Goal: Task Accomplishment & Management: Complete application form

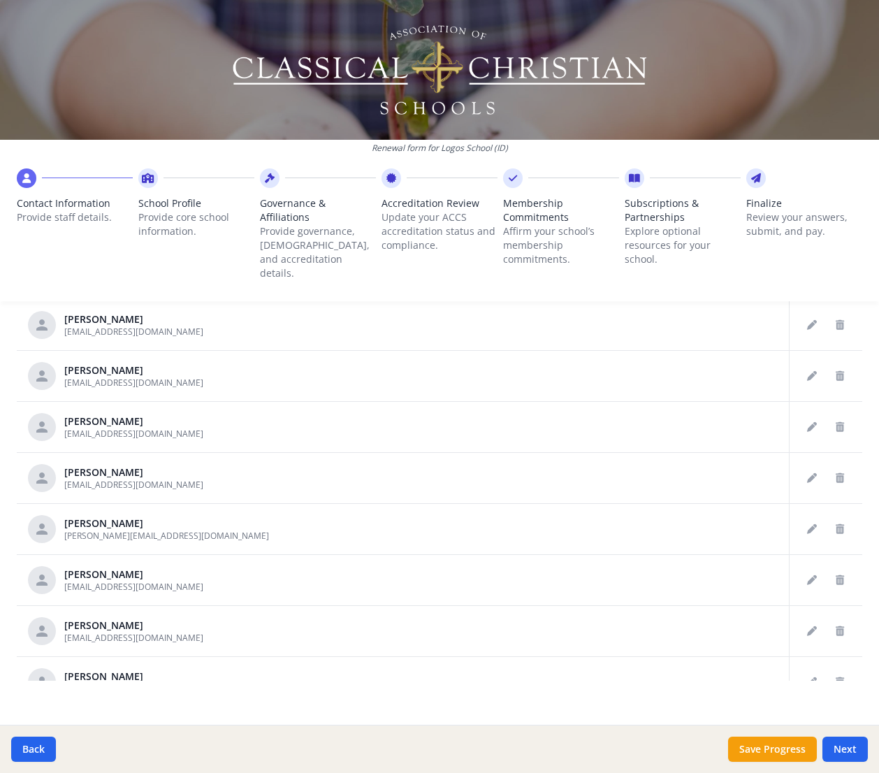
scroll to position [3018, 0]
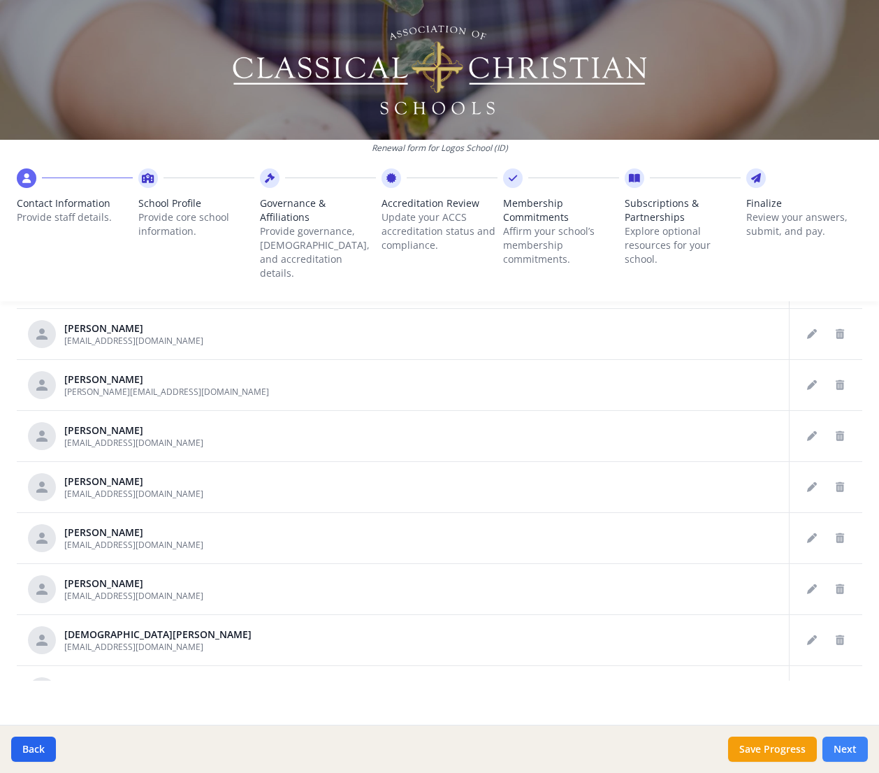
click at [842, 744] on button "Next" at bounding box center [845, 749] width 45 height 25
type input "[PHONE_NUMBER]"
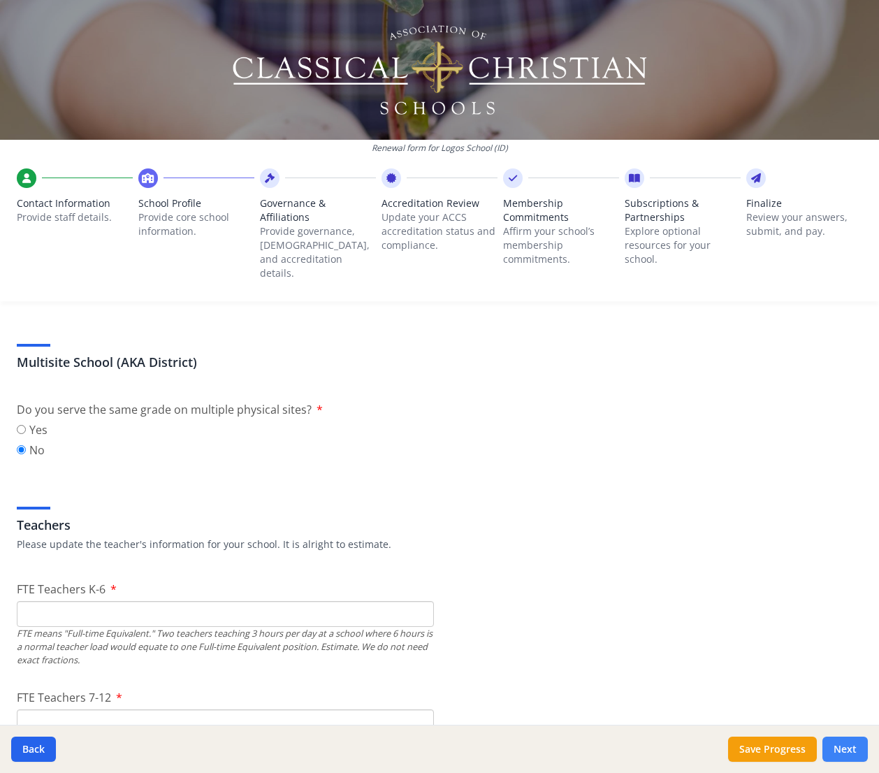
click at [842, 747] on button "Next" at bounding box center [845, 749] width 45 height 25
click at [151, 602] on input "FTE Teachers K-6" at bounding box center [225, 614] width 417 height 26
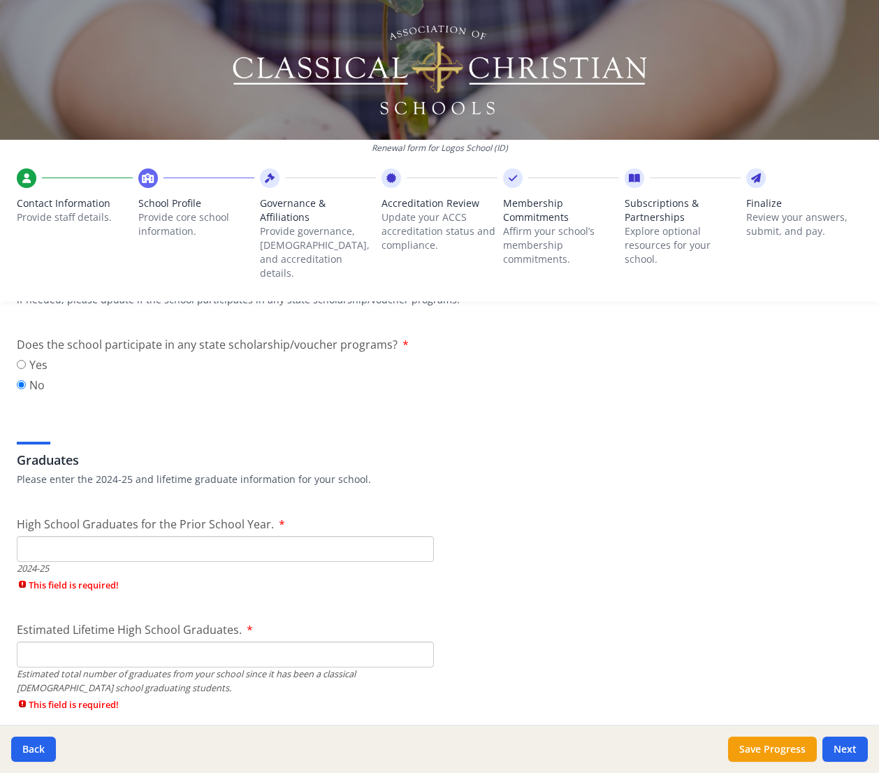
scroll to position [1873, 0]
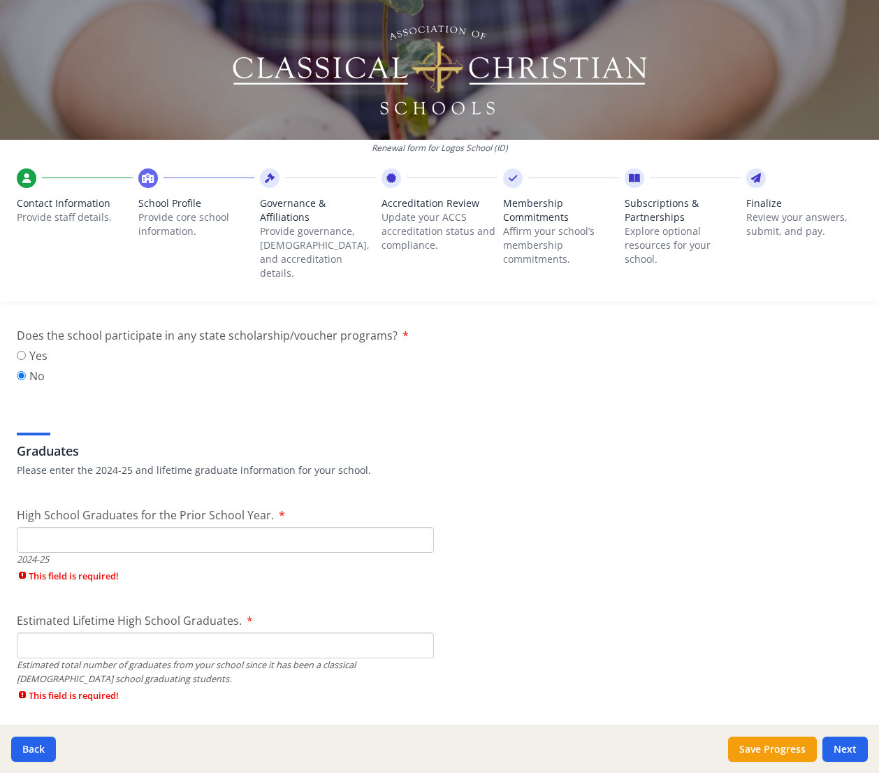
type input "1"
click at [88, 531] on input "High School Graduates for the Prior School Year." at bounding box center [225, 540] width 417 height 26
type input "1"
click at [100, 629] on div "Estimated Lifetime High School Graduates. Estimated total number of graduates f…" at bounding box center [225, 660] width 417 height 97
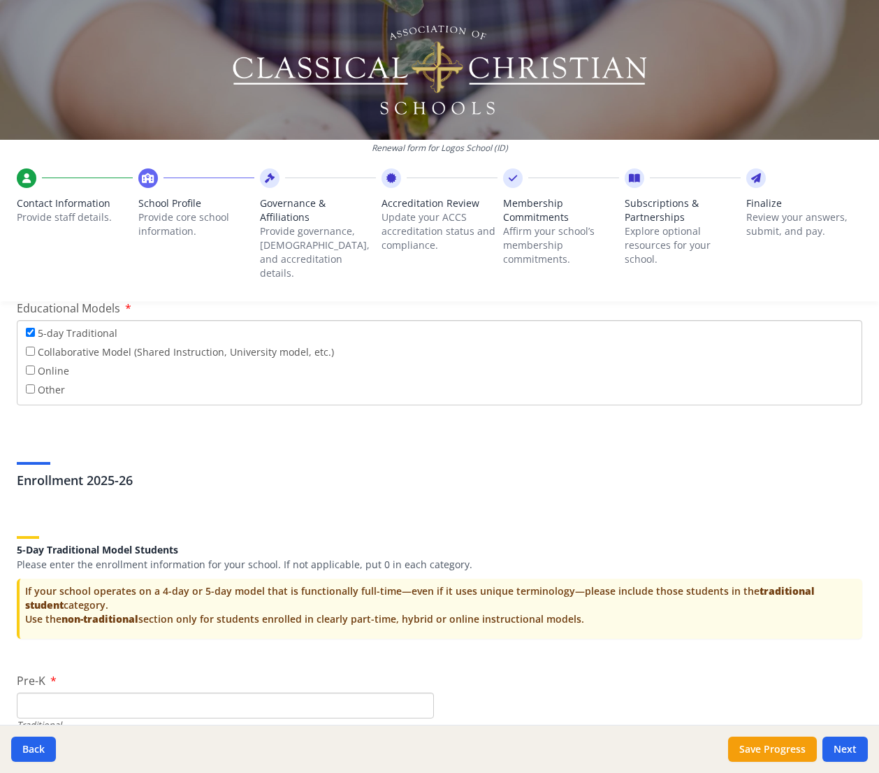
scroll to position [2669, 0]
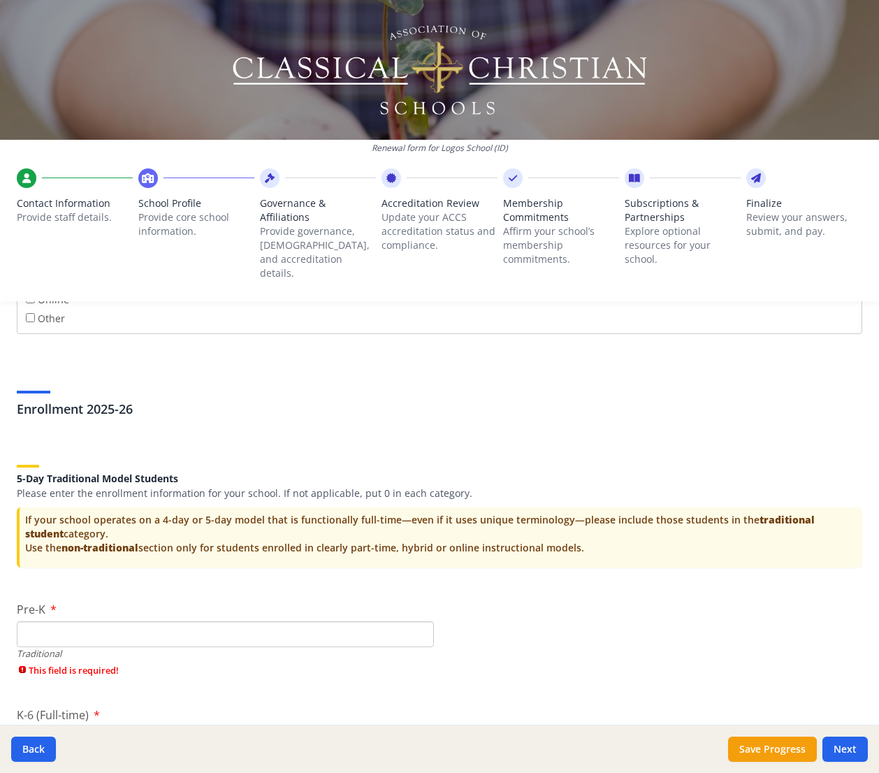
type input "1"
click at [96, 621] on input "Pre-K" at bounding box center [225, 634] width 417 height 26
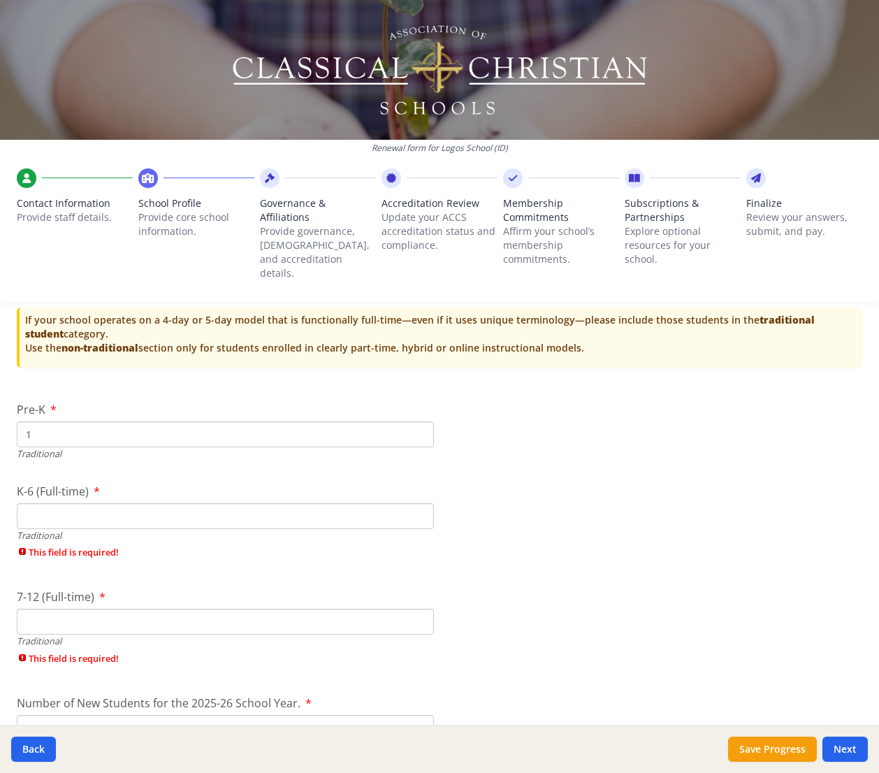
type input "1"
click at [63, 509] on input "K-6 (Full-time)" at bounding box center [225, 516] width 417 height 26
type input "1"
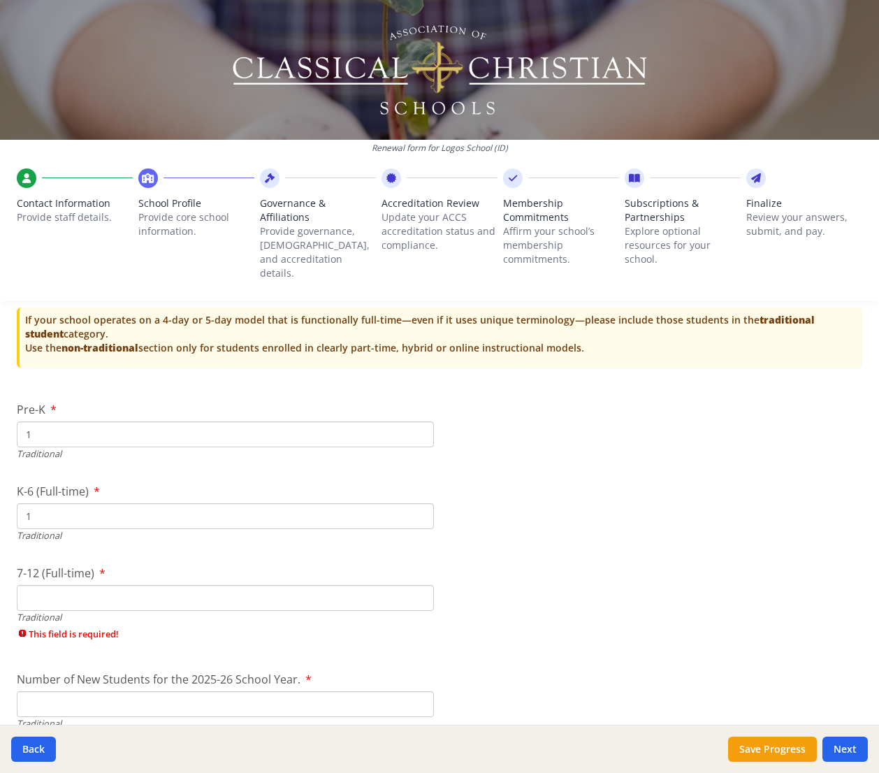
click at [80, 614] on div "7-12 (Full-time) Traditional This field is required!" at bounding box center [225, 606] width 417 height 83
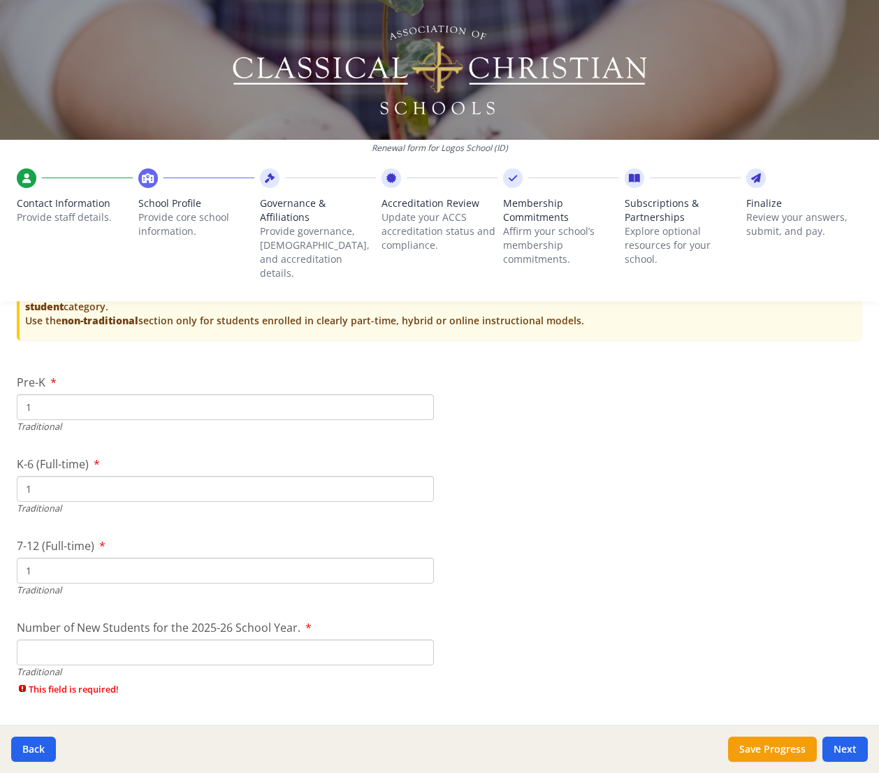
type input "1"
click at [85, 665] on div "Traditional" at bounding box center [225, 671] width 417 height 13
click at [83, 644] on input "Number of New Students for the 2025-26 School Year." at bounding box center [225, 653] width 417 height 26
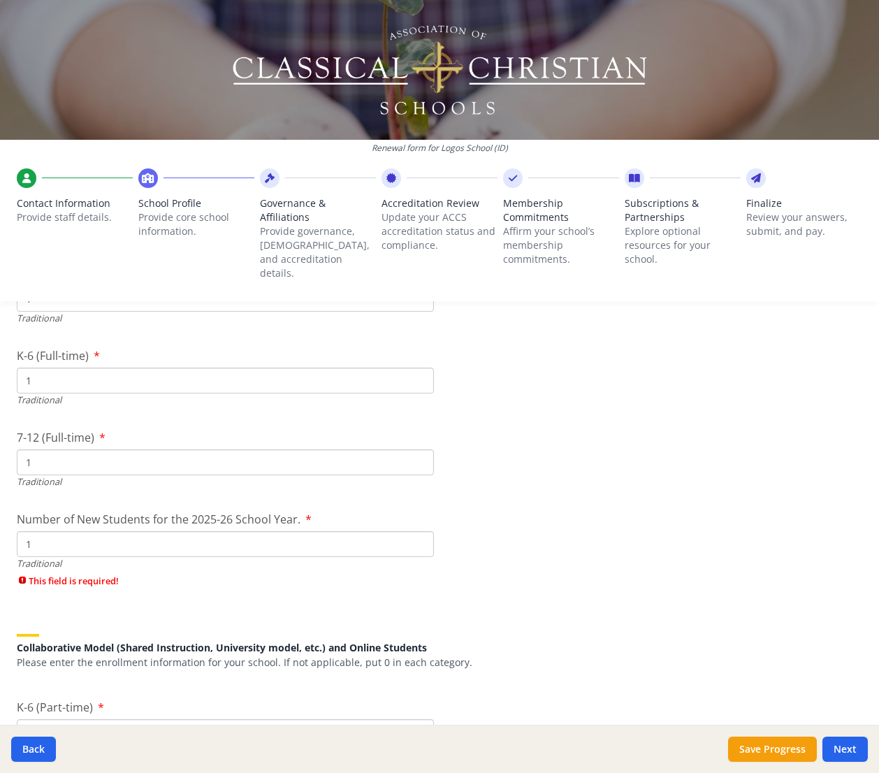
scroll to position [3069, 0]
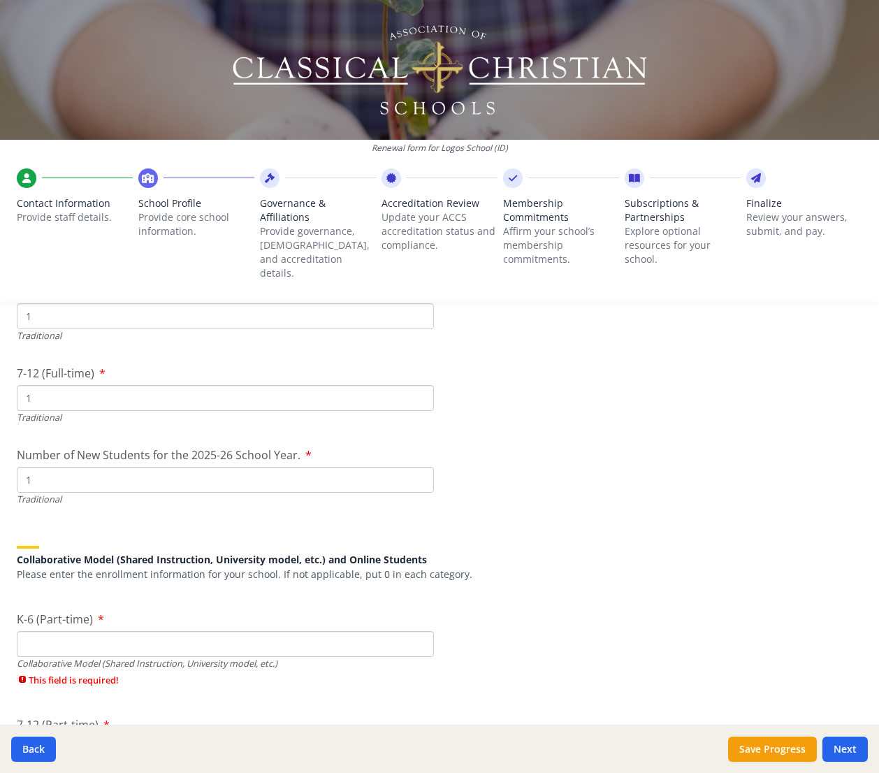
type input "1"
click at [79, 637] on input "K-6 (Part-time)" at bounding box center [225, 644] width 417 height 26
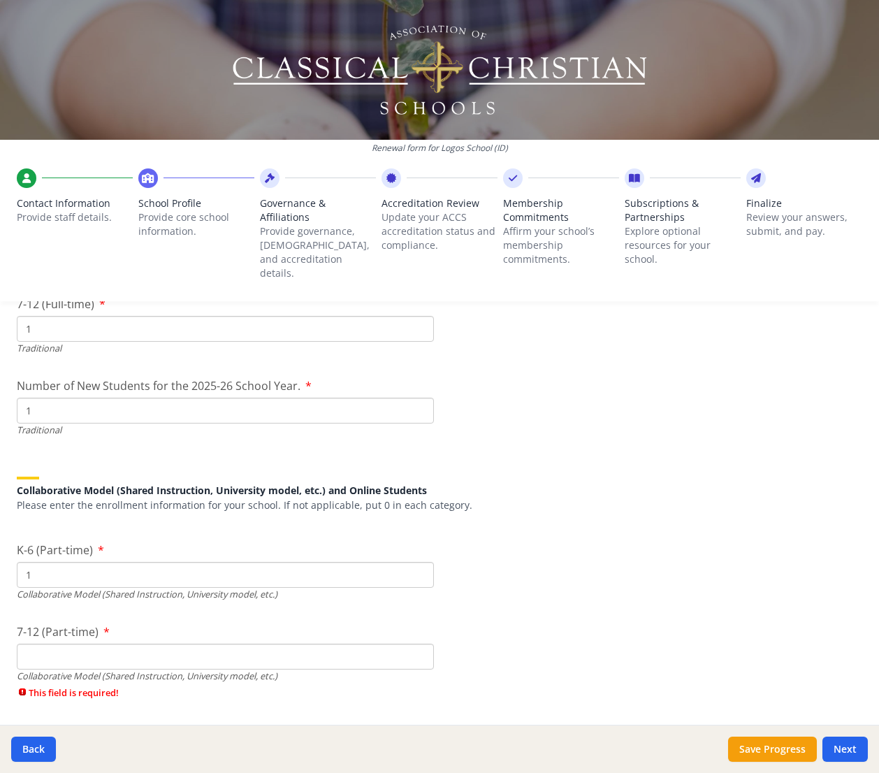
type input "1"
click at [76, 644] on input "7-12 (Part-time)" at bounding box center [225, 657] width 417 height 26
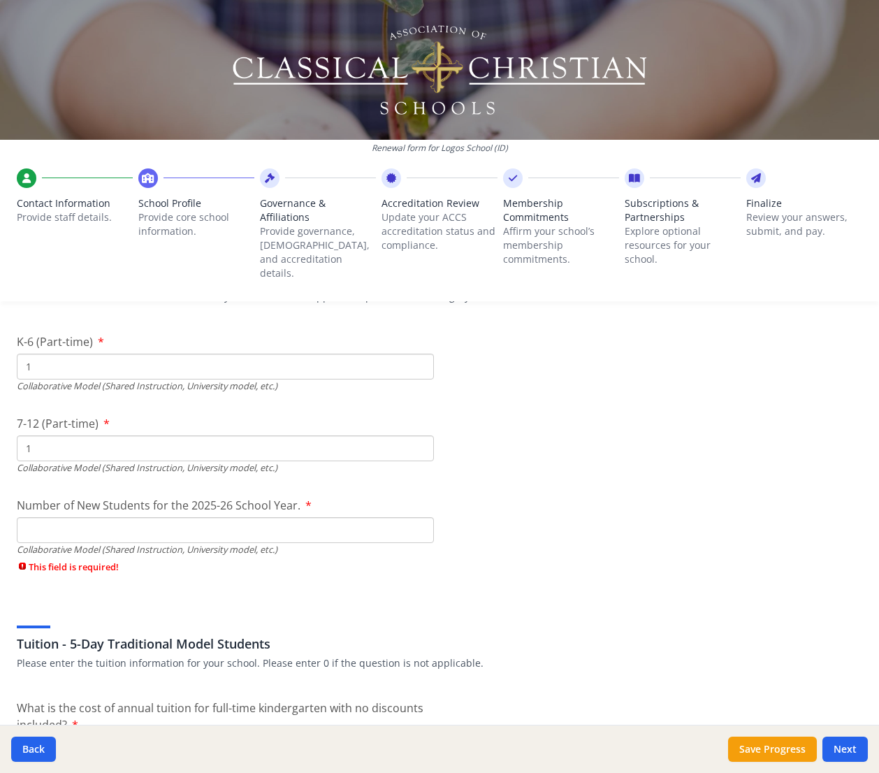
type input "1"
click at [72, 524] on input "Number of New Students for the 2025-26 School Year." at bounding box center [225, 530] width 417 height 26
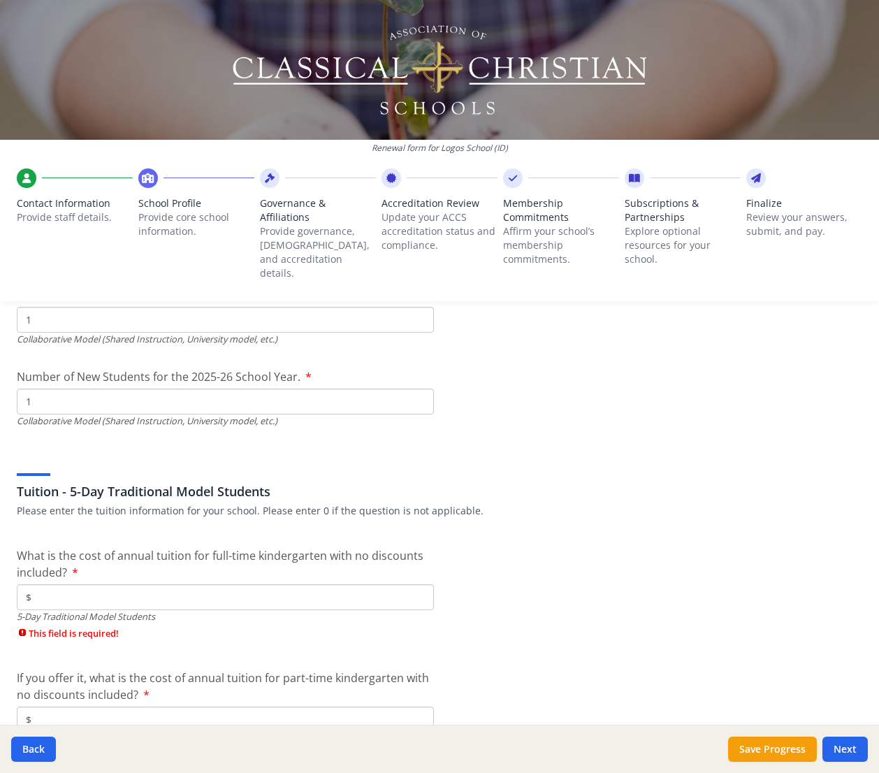
scroll to position [3512, 0]
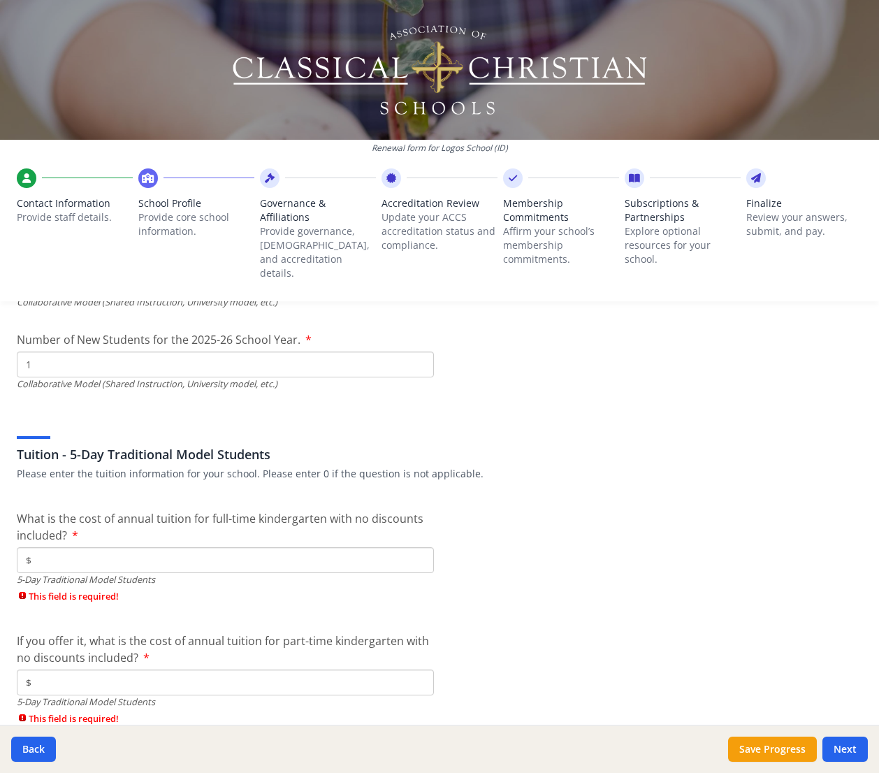
type input "1"
click at [74, 549] on input "$" at bounding box center [225, 560] width 417 height 26
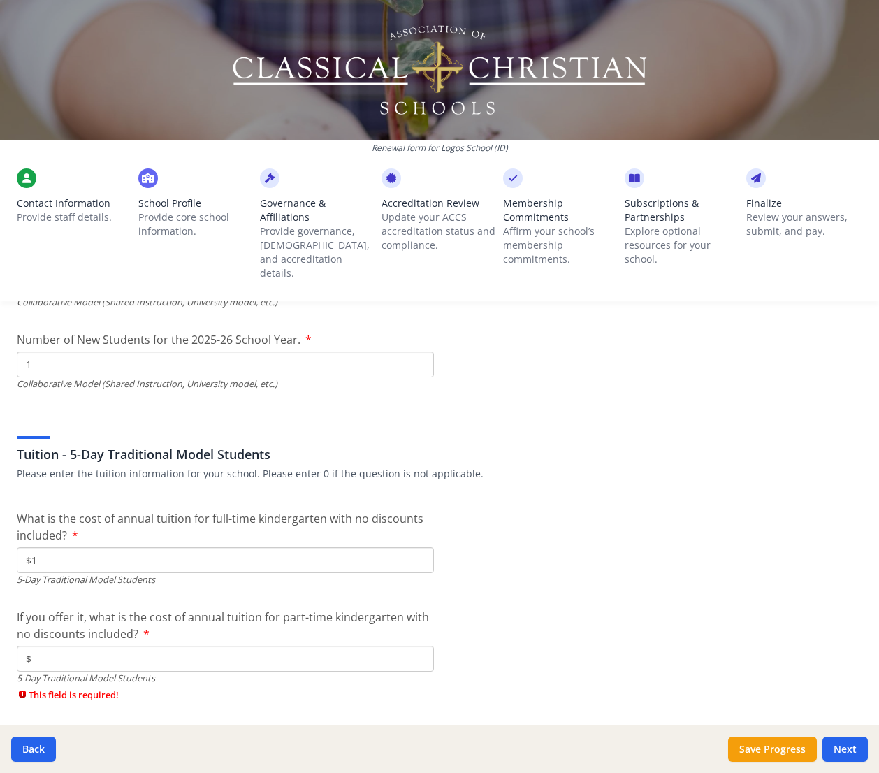
type input "$1"
click at [81, 652] on input "$" at bounding box center [225, 659] width 417 height 26
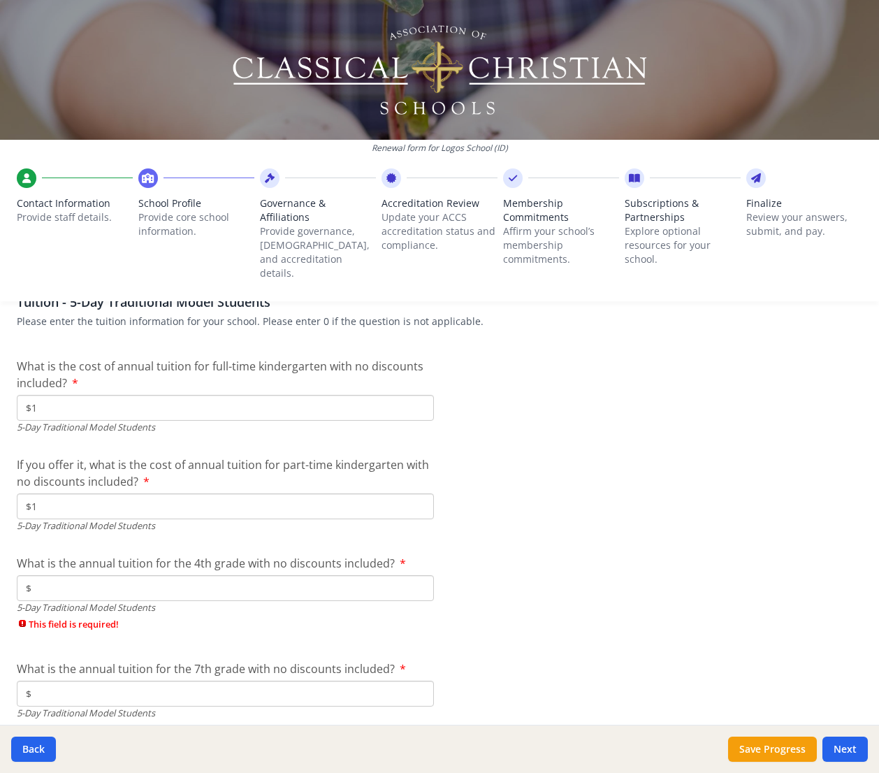
type input "$1"
click at [64, 579] on input "$" at bounding box center [225, 588] width 417 height 26
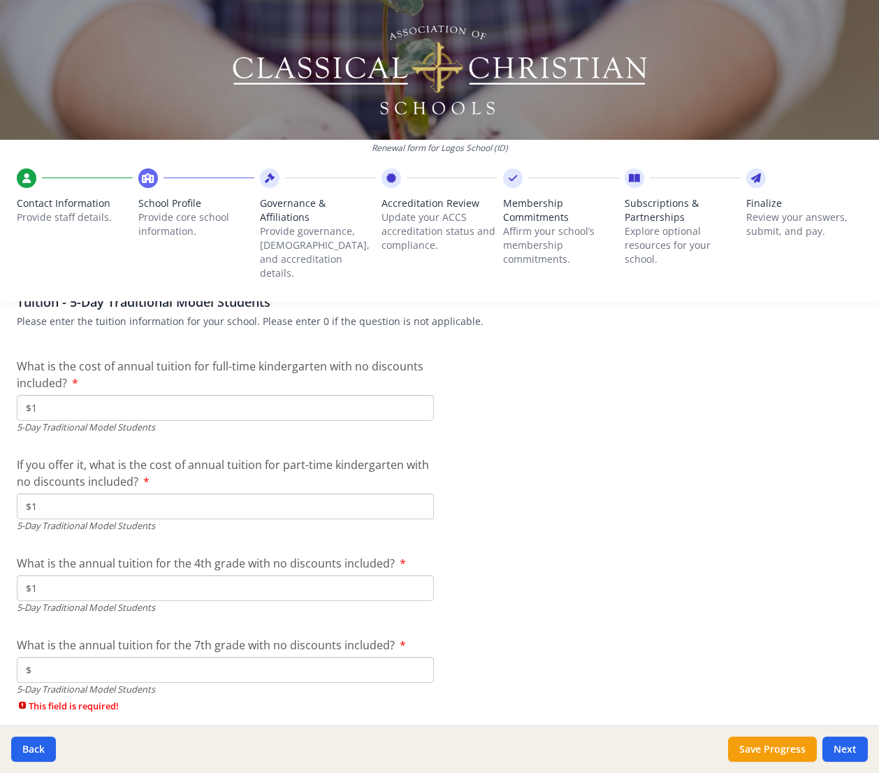
type input "$1"
click at [73, 657] on input "$" at bounding box center [225, 670] width 417 height 26
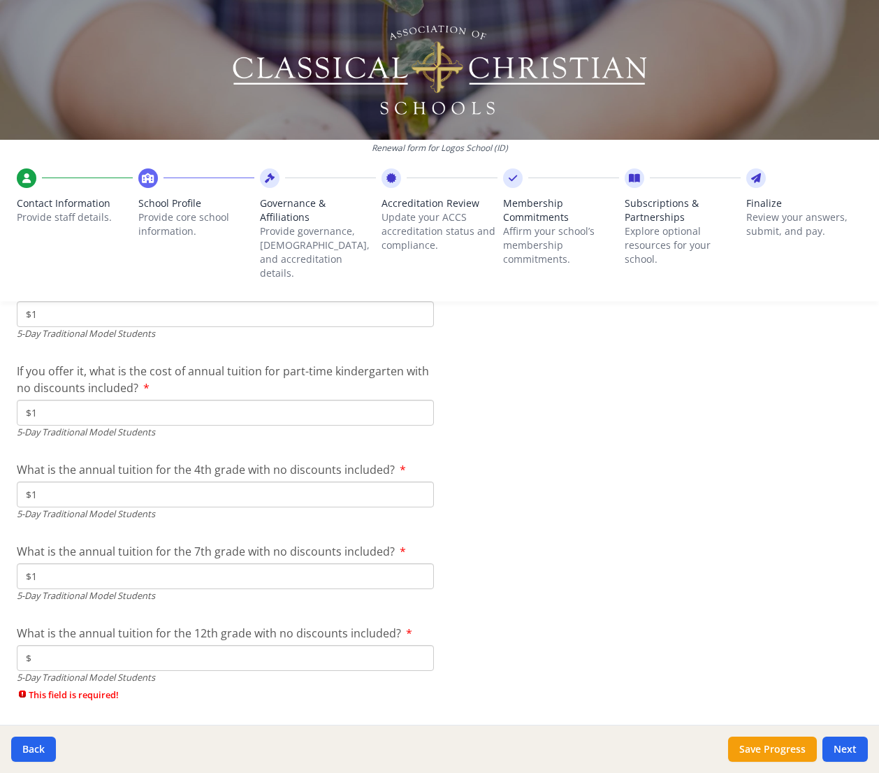
scroll to position [3839, 0]
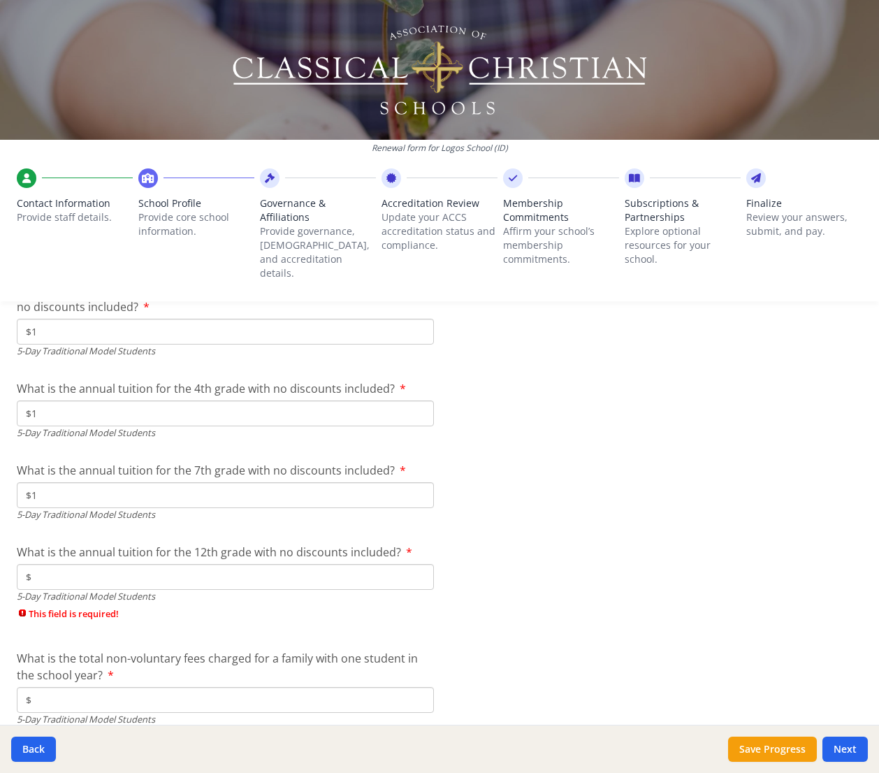
type input "$1"
click at [65, 570] on input "$" at bounding box center [225, 577] width 417 height 26
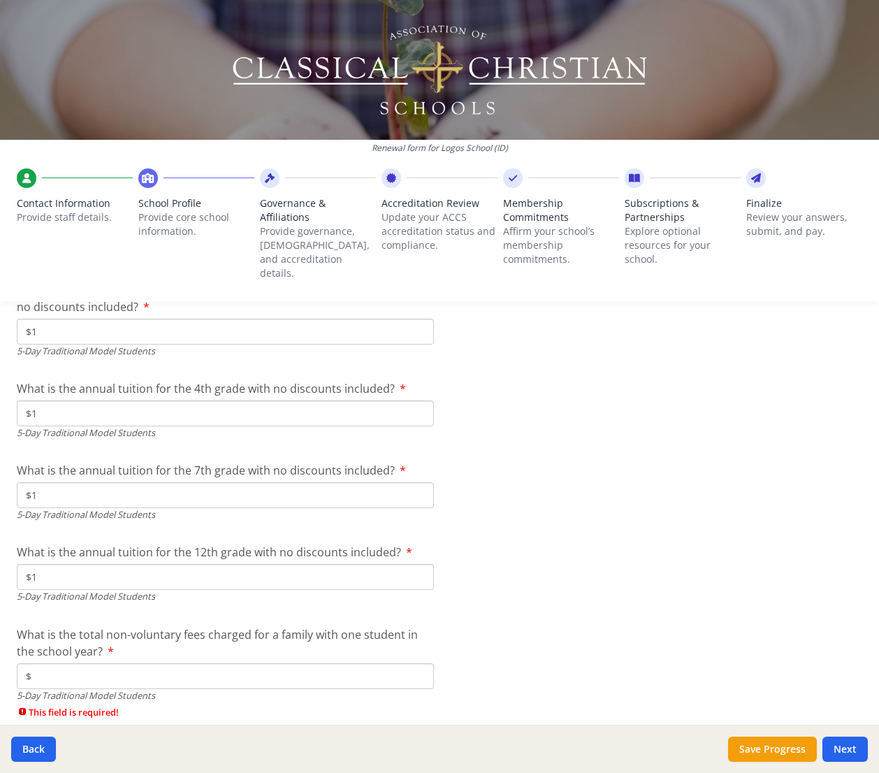
type input "$1"
click at [76, 663] on input "$" at bounding box center [225, 676] width 417 height 26
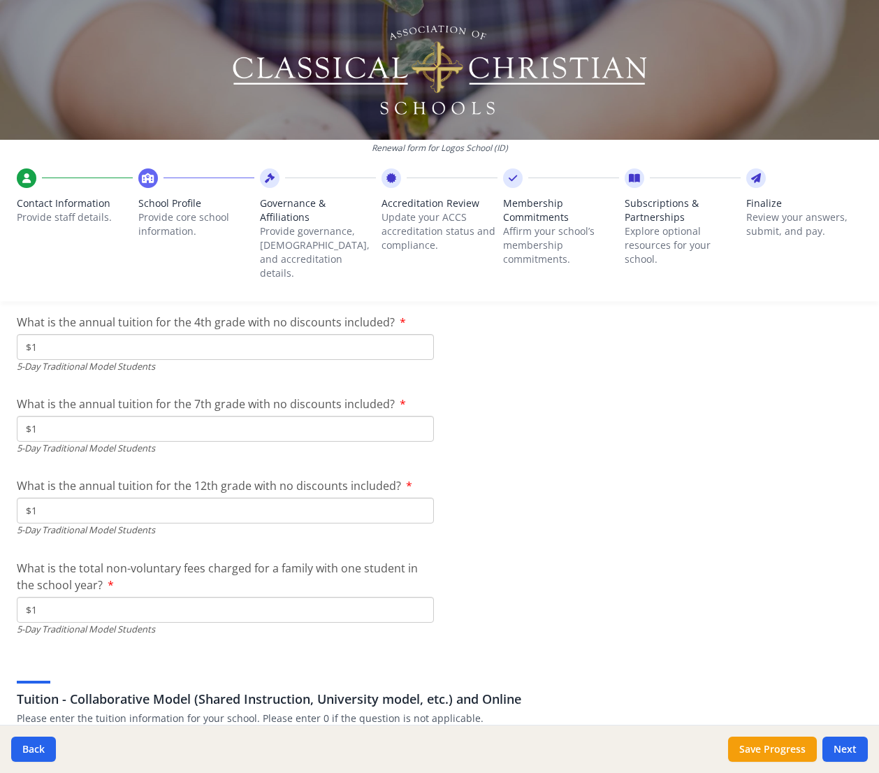
scroll to position [4114, 0]
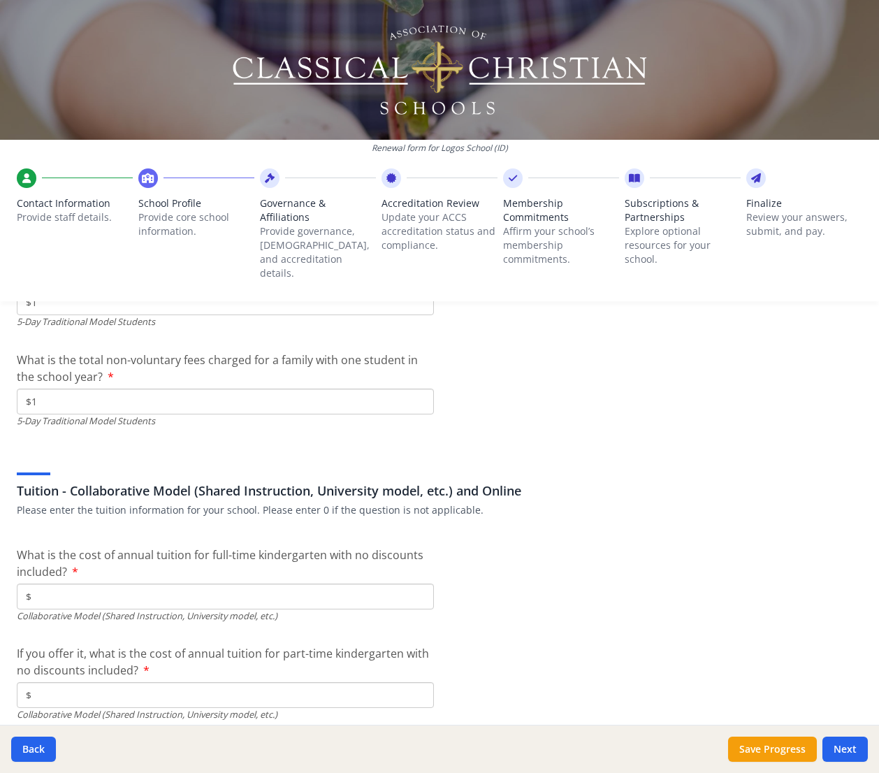
type input "$1"
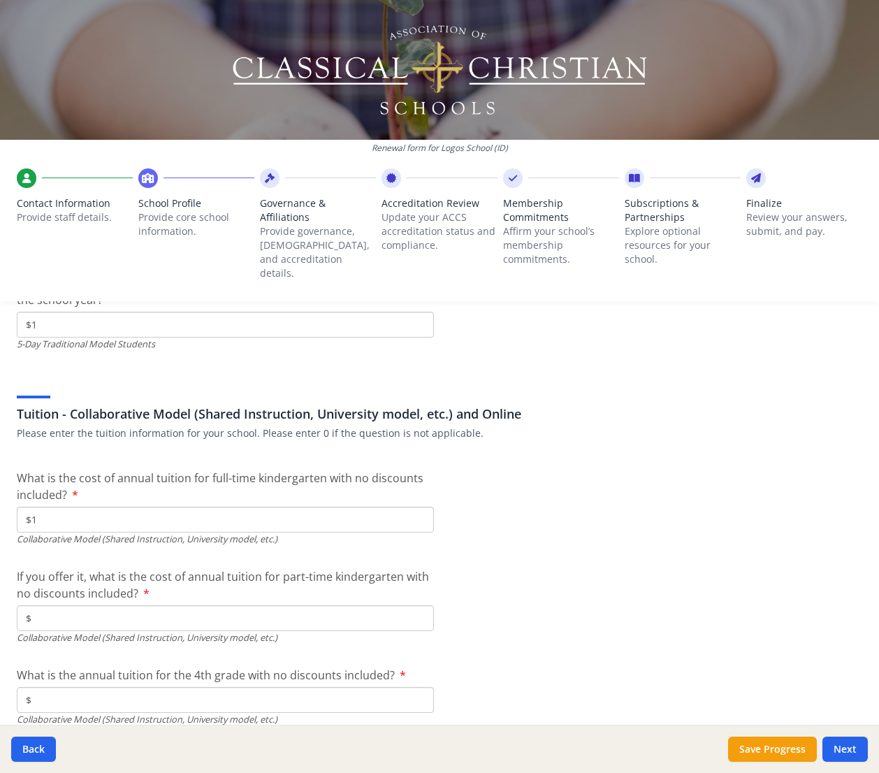
type input "$1"
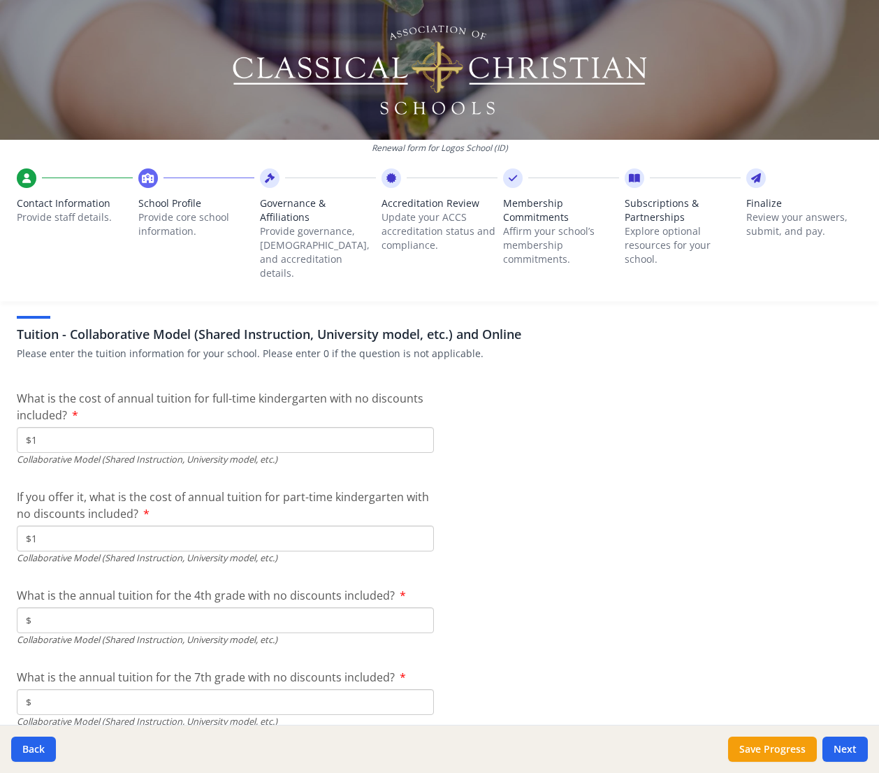
scroll to position [4342, 0]
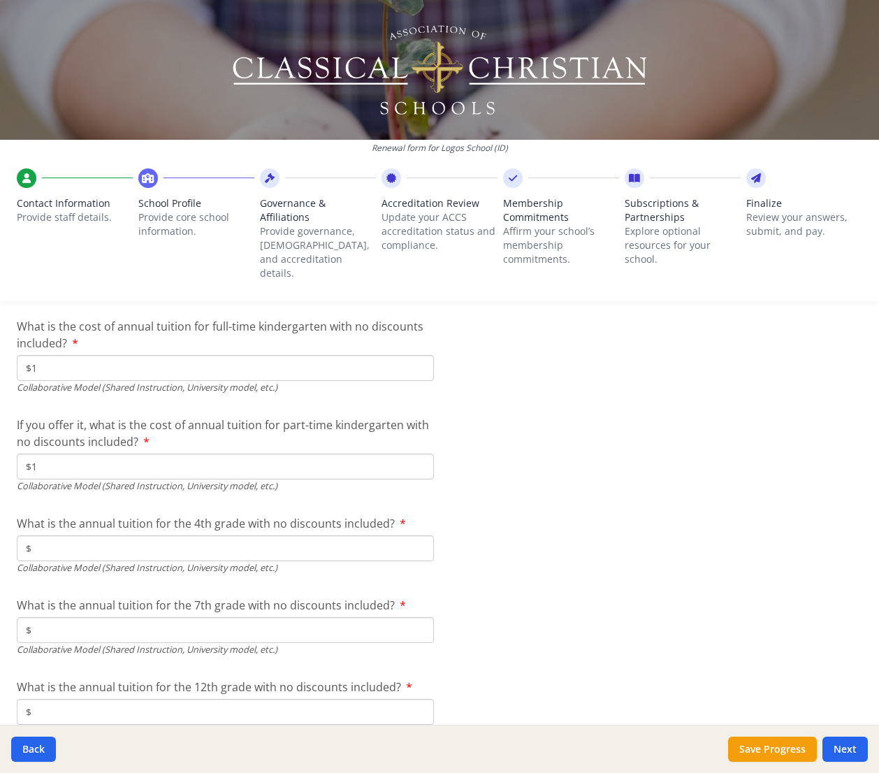
type input "$1"
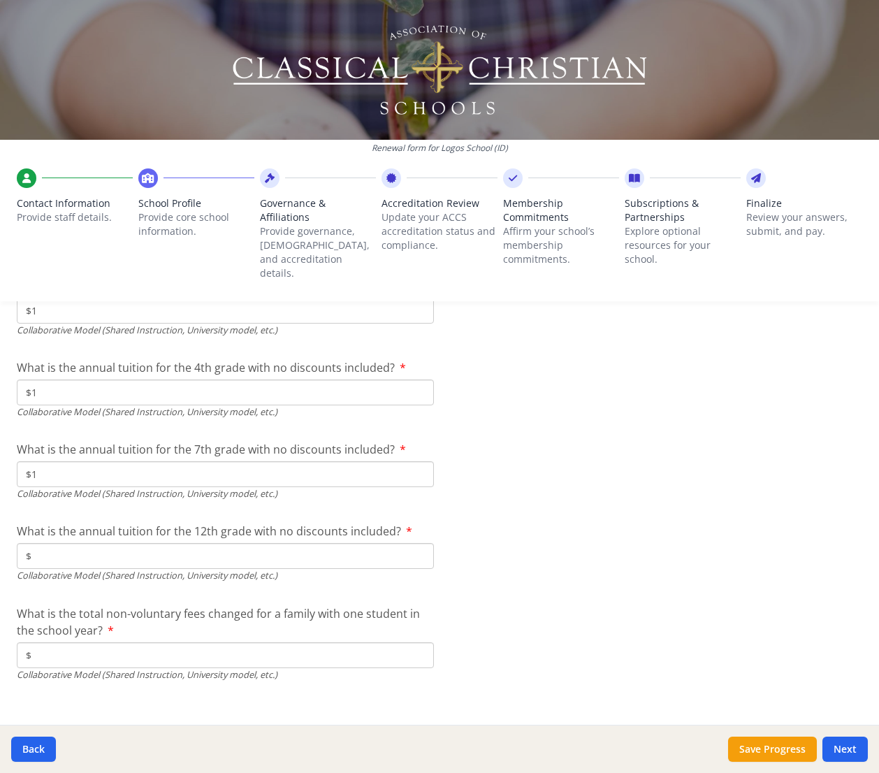
type input "$1"
click at [71, 642] on input "$" at bounding box center [225, 655] width 417 height 26
type input "$1"
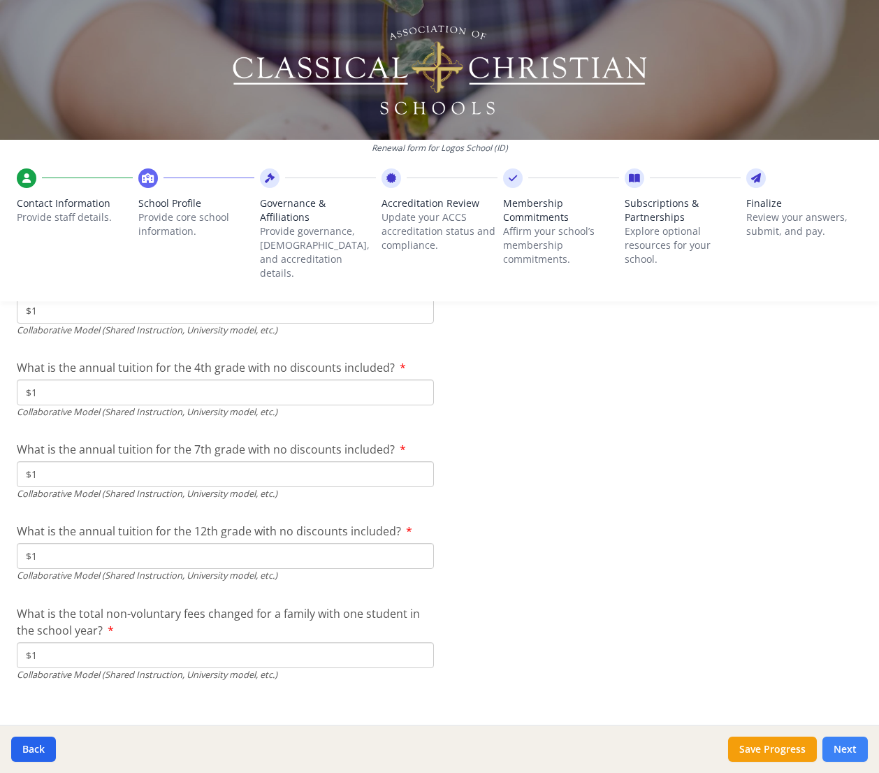
click at [837, 750] on button "Next" at bounding box center [845, 749] width 45 height 25
click at [842, 750] on button "Next" at bounding box center [845, 749] width 45 height 25
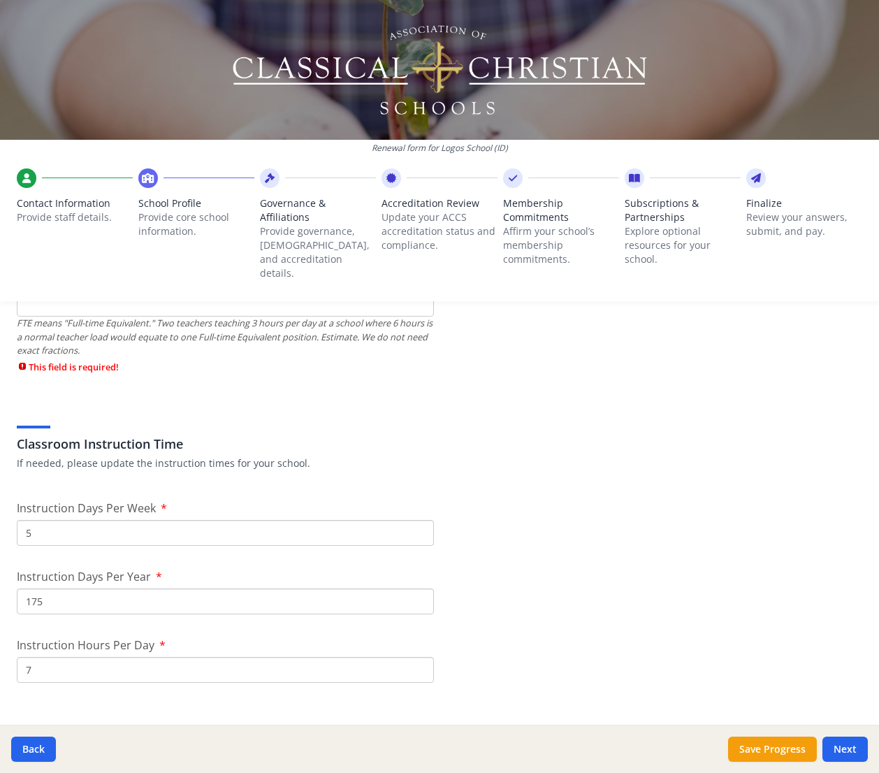
scroll to position [830, 0]
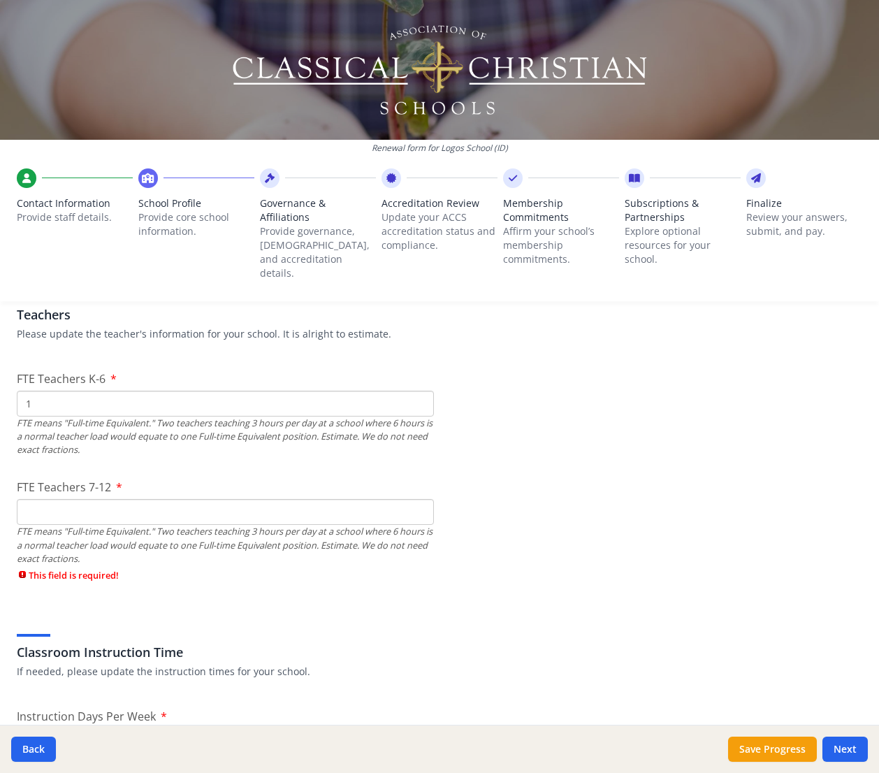
click at [159, 525] on div "FTE means "Full-time Equivalent." Two teachers teaching 3 hours per day at a sc…" at bounding box center [225, 545] width 417 height 41
click at [153, 505] on input "FTE Teachers 7-12" at bounding box center [225, 512] width 417 height 26
type input "1"
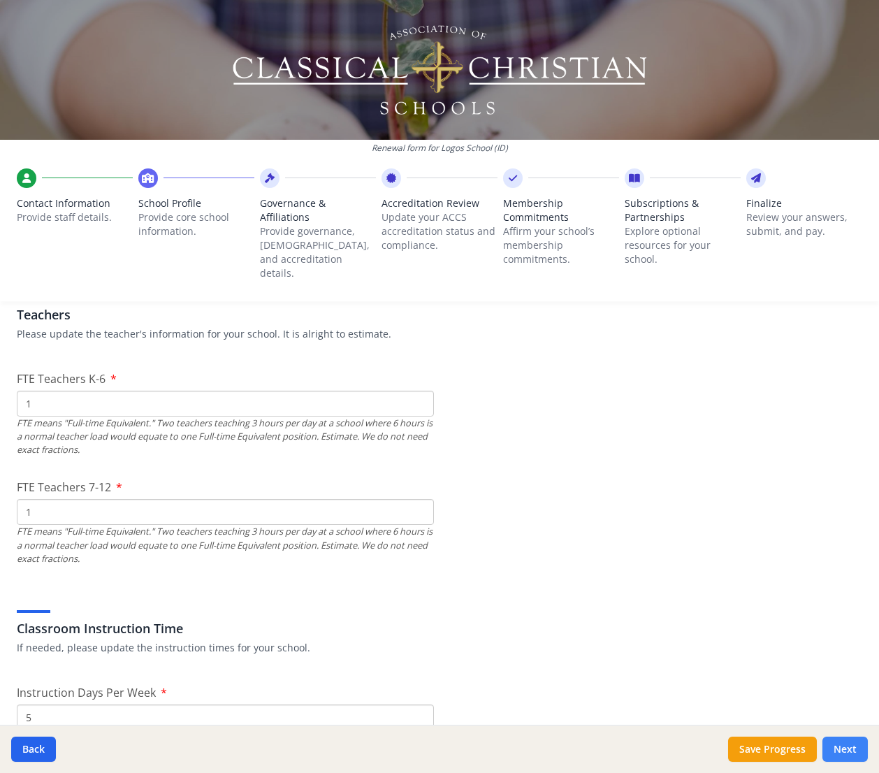
click at [830, 741] on button "Next" at bounding box center [845, 749] width 45 height 25
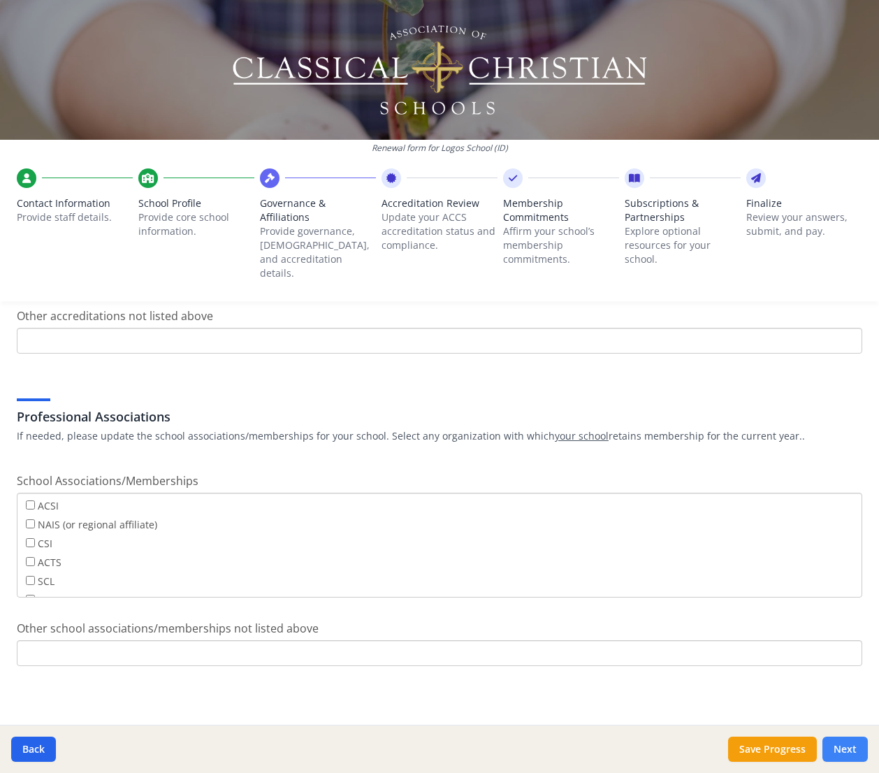
scroll to position [721, 0]
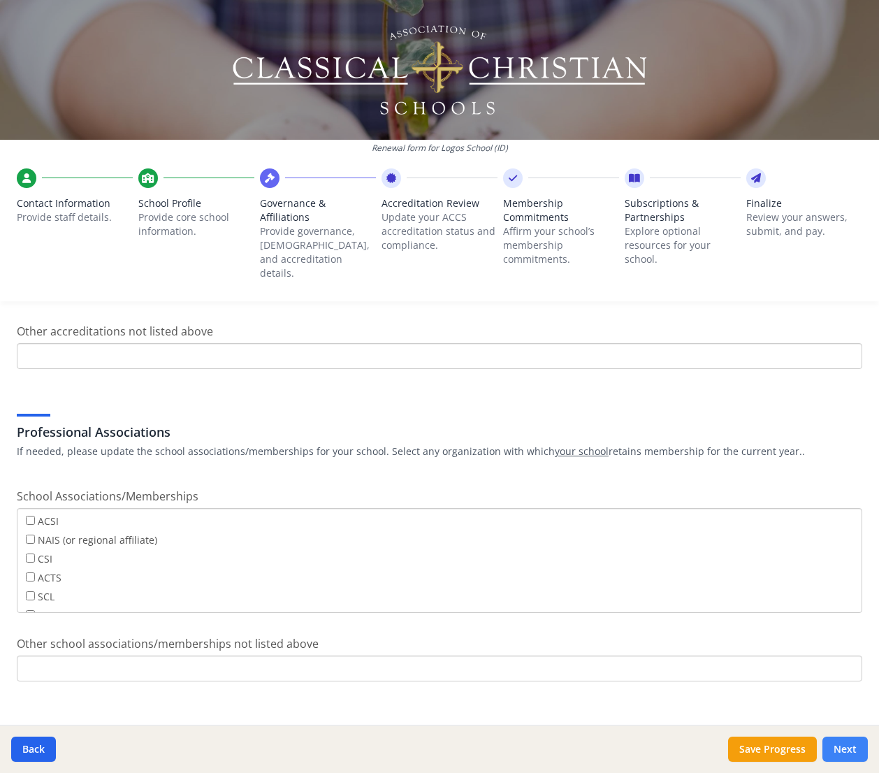
click at [835, 743] on button "Next" at bounding box center [845, 749] width 45 height 25
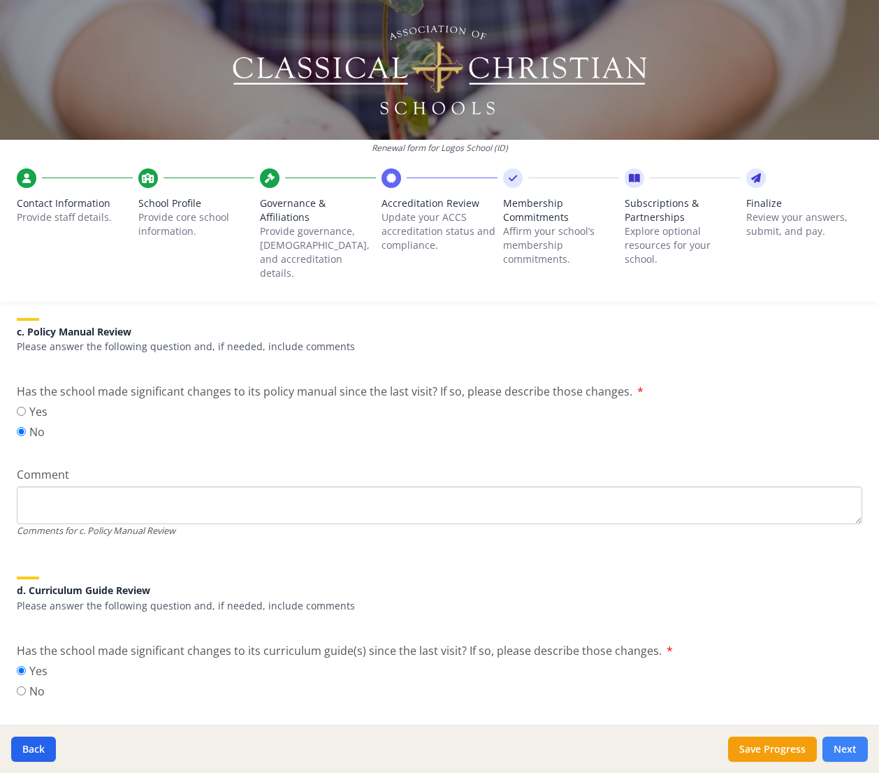
click at [852, 746] on button "Next" at bounding box center [845, 749] width 45 height 25
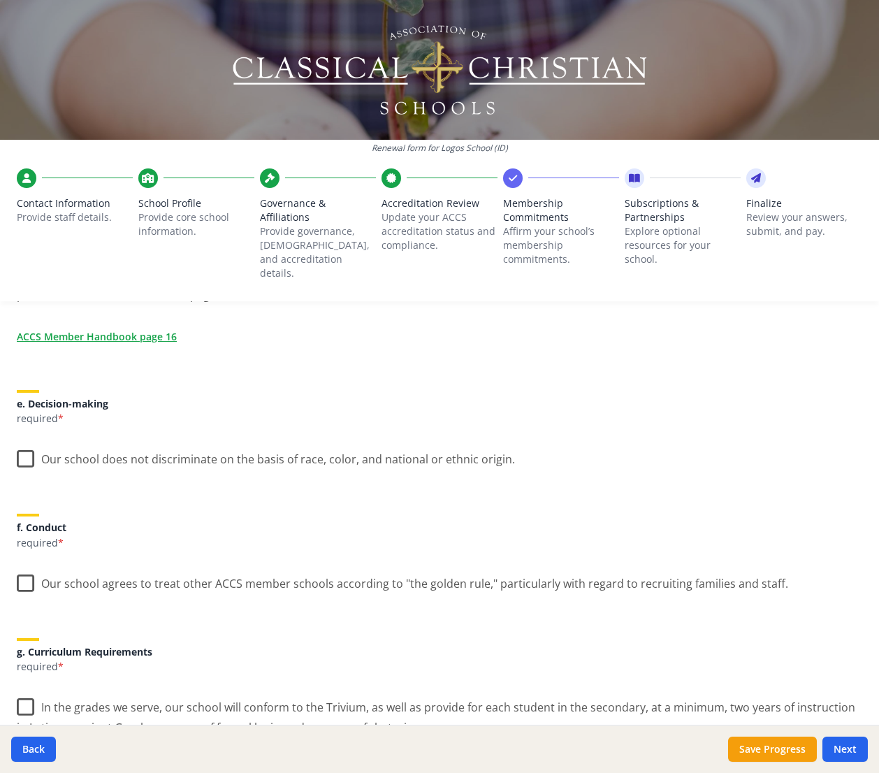
click at [25, 449] on label "Our school does not discriminate on the basis of race, color, and national or e…" at bounding box center [266, 456] width 498 height 30
click at [0, 0] on input "Our school does not discriminate on the basis of race, color, and national or e…" at bounding box center [0, 0] width 0 height 0
click at [31, 566] on label "Our school agrees to treat other ACCS member schools according to "the golden r…" at bounding box center [403, 580] width 772 height 30
click at [0, 0] on input "Our school agrees to treat other ACCS member schools according to "the golden r…" at bounding box center [0, 0] width 0 height 0
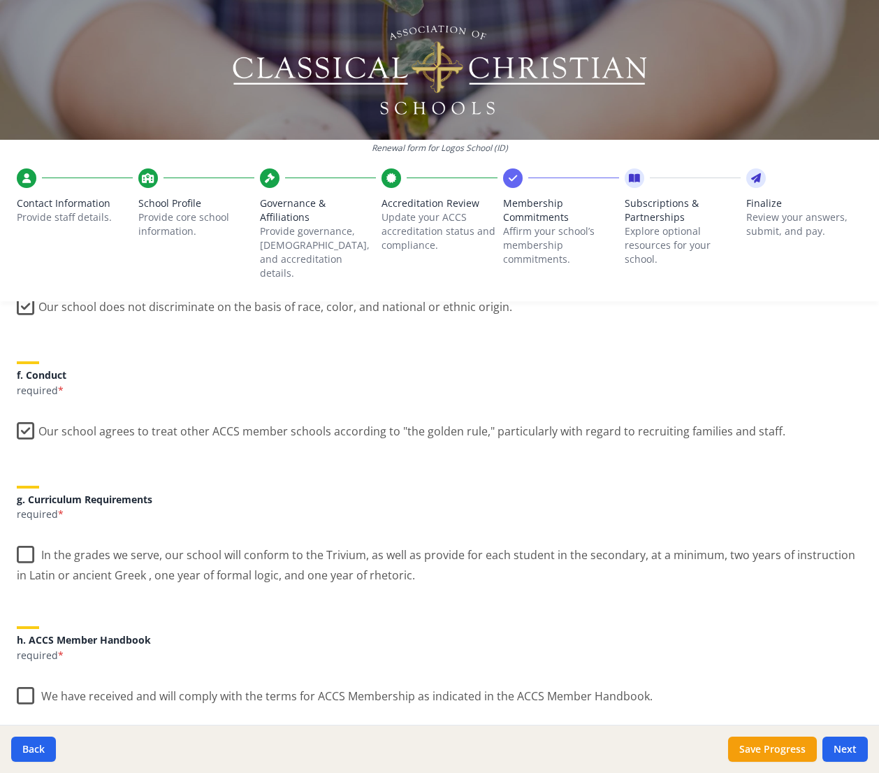
drag, startPoint x: 27, startPoint y: 541, endPoint x: 30, endPoint y: 563, distance: 22.6
click at [27, 542] on label "In the grades we serve, our school will conform to the Trivium, as well as prov…" at bounding box center [440, 560] width 846 height 47
click at [0, 0] on input "In the grades we serve, our school will conform to the Trivium, as well as prov…" at bounding box center [0, 0] width 0 height 0
click at [31, 681] on label "We have received and will comply with the terms for ACCS Membership as indicate…" at bounding box center [335, 693] width 636 height 30
click at [0, 0] on input "We have received and will comply with the terms for ACCS Membership as indicate…" at bounding box center [0, 0] width 0 height 0
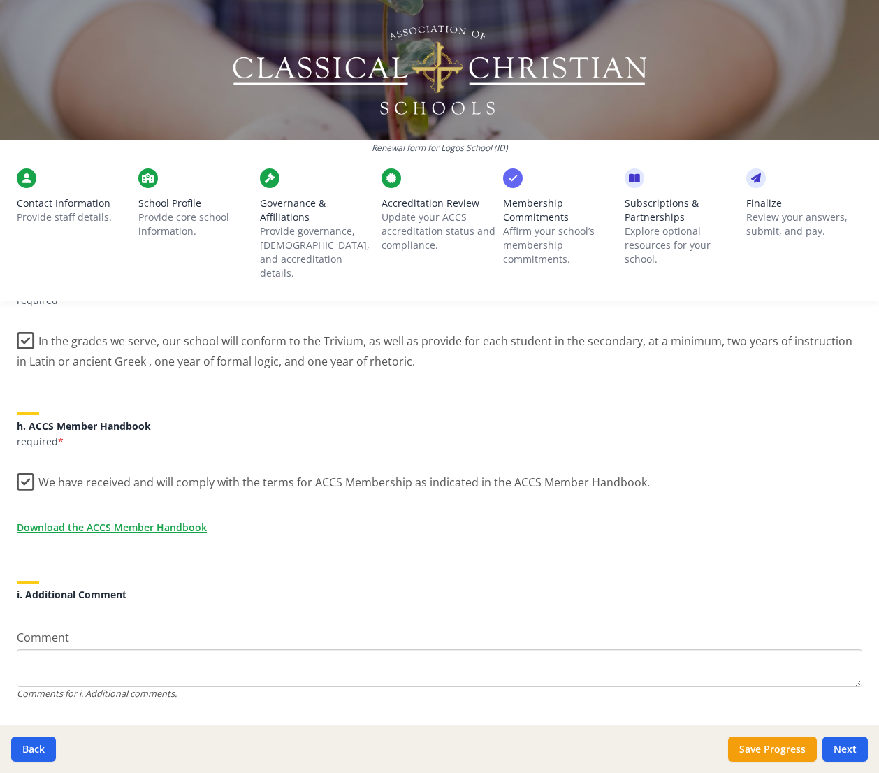
scroll to position [1108, 0]
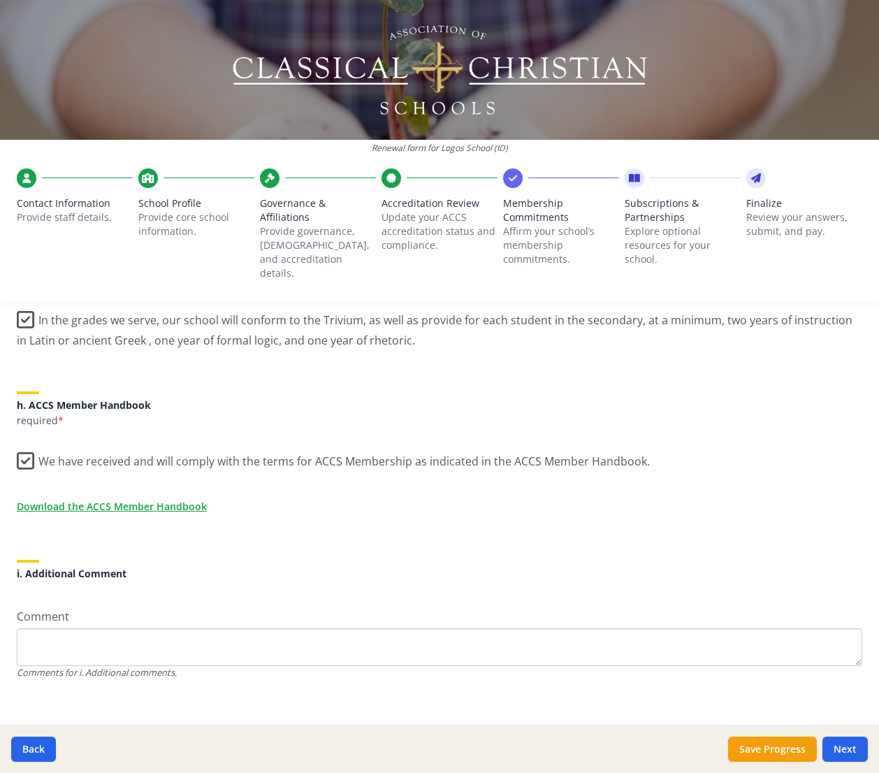
click at [75, 628] on textarea "Comment" at bounding box center [440, 647] width 846 height 38
type textarea "1"
click at [835, 747] on button "Next" at bounding box center [845, 749] width 45 height 25
click at [837, 749] on button "Next" at bounding box center [845, 749] width 45 height 25
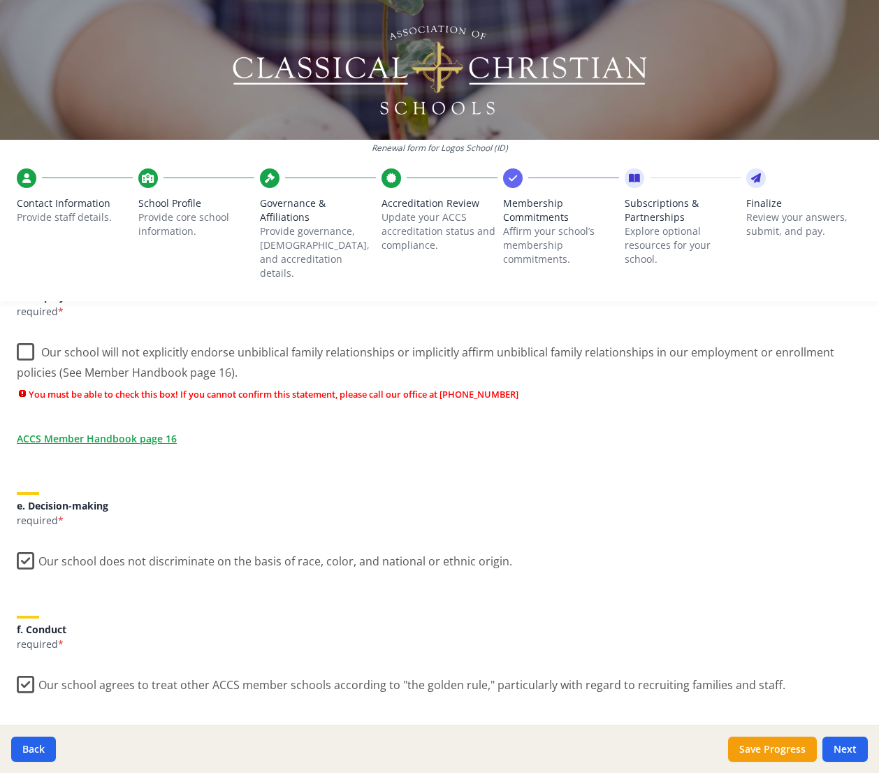
scroll to position [696, 0]
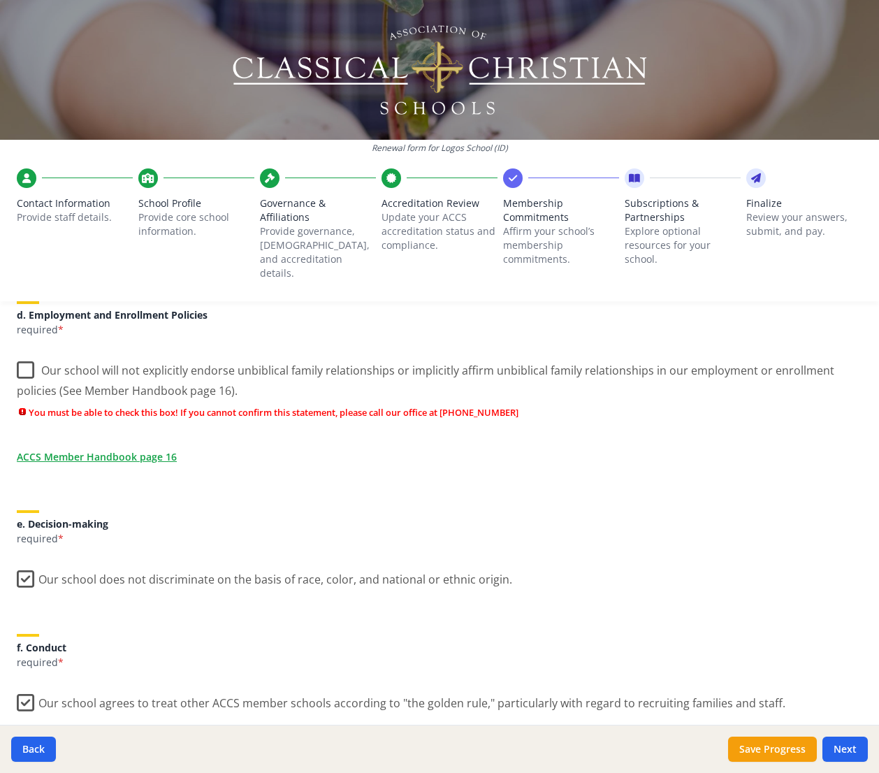
click at [27, 360] on label "Our school will not explicitly endorse unbiblical family relationships or impli…" at bounding box center [440, 375] width 846 height 47
click at [0, 0] on input "Our school will not explicitly endorse unbiblical family relationships or impli…" at bounding box center [0, 0] width 0 height 0
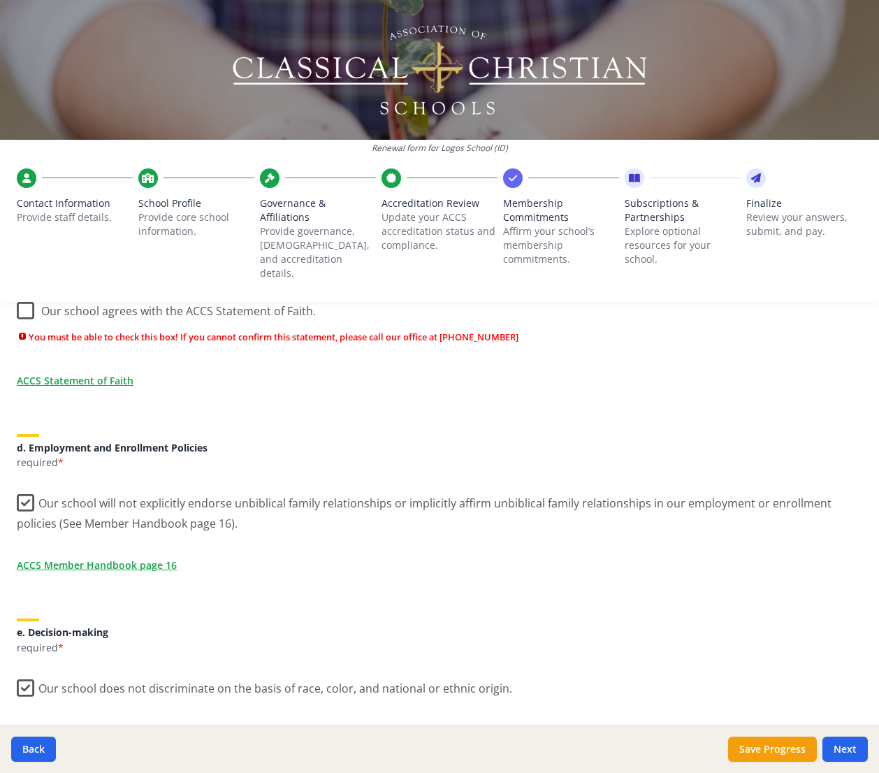
scroll to position [491, 0]
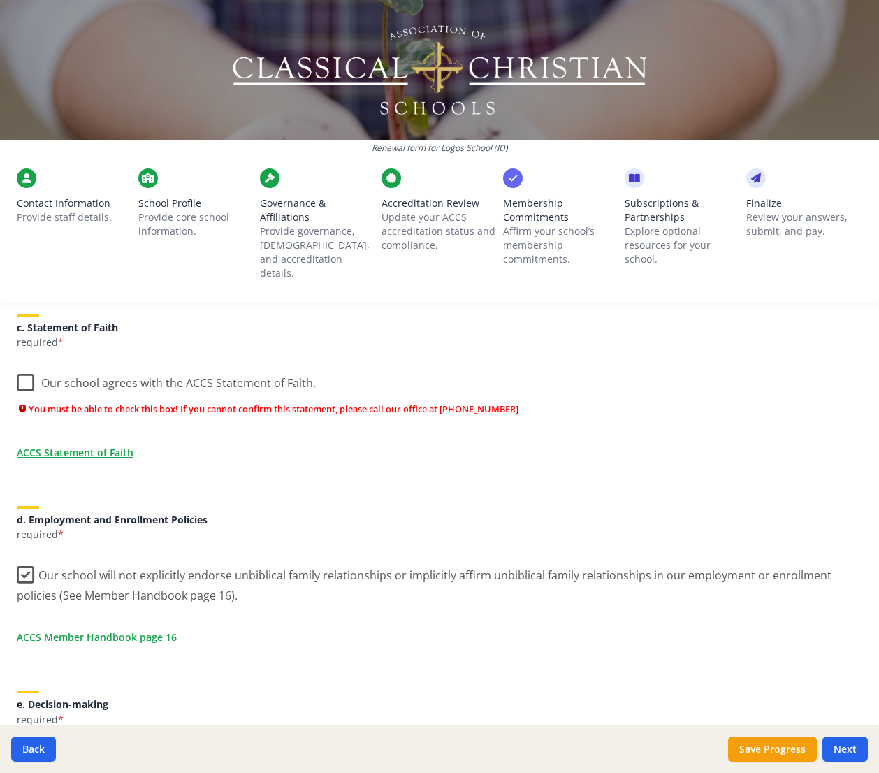
click at [21, 368] on label "Our school agrees with the ACCS Statement of Faith." at bounding box center [166, 380] width 299 height 30
click at [0, 0] on input "Our school agrees with the ACCS Statement of Faith." at bounding box center [0, 0] width 0 height 0
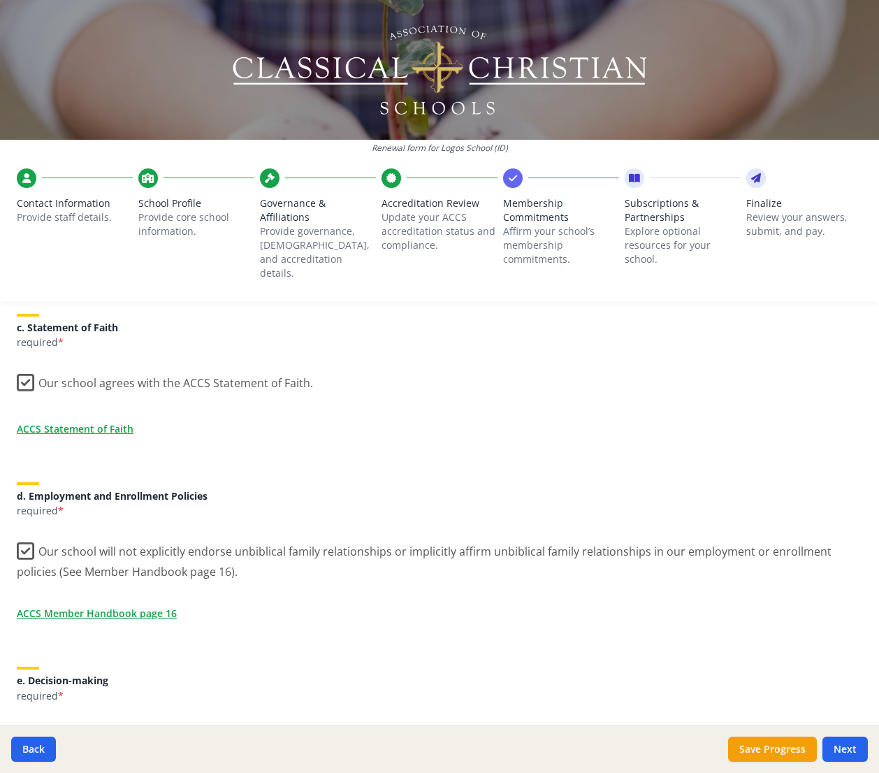
scroll to position [282, 0]
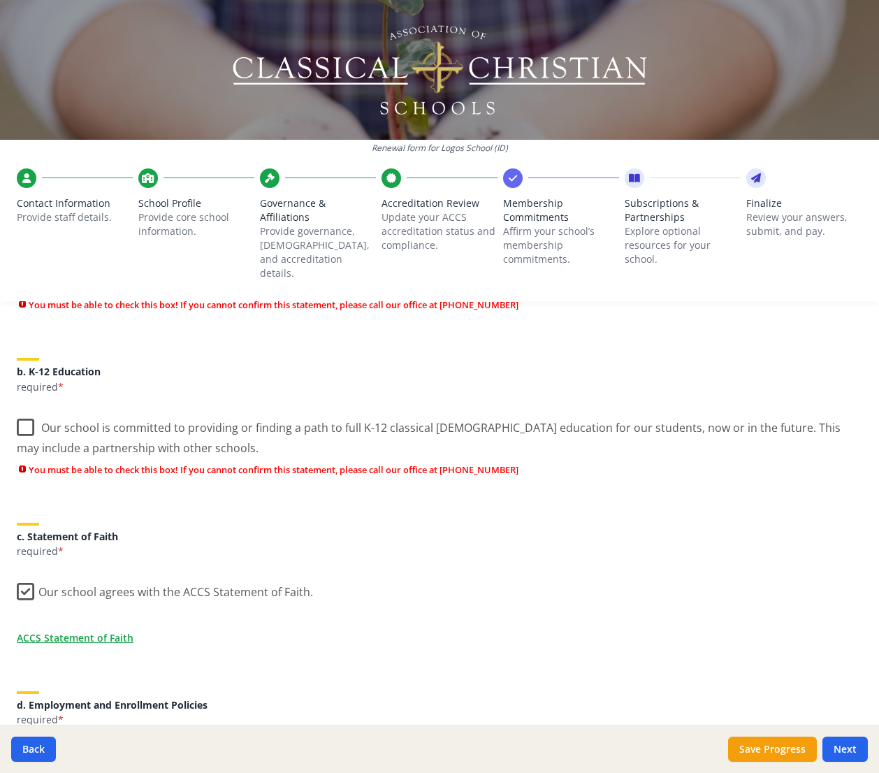
click at [27, 410] on label "Our school is committed to providing or finding a path to full K-12 classical […" at bounding box center [440, 433] width 846 height 47
click at [0, 0] on input "Our school is committed to providing or finding a path to full K-12 classical […" at bounding box center [0, 0] width 0 height 0
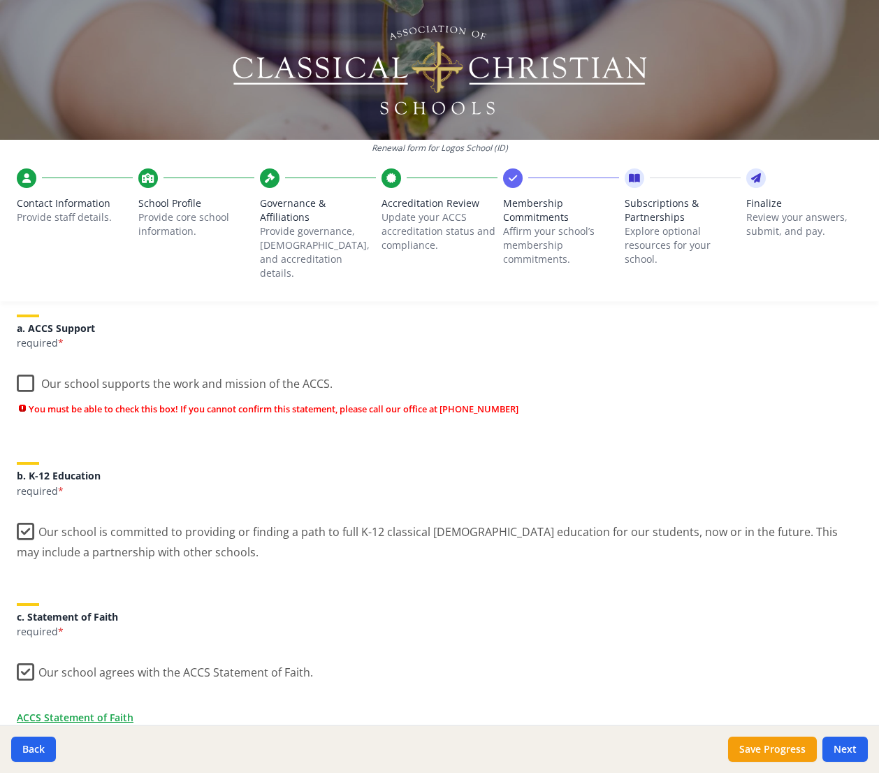
scroll to position [107, 0]
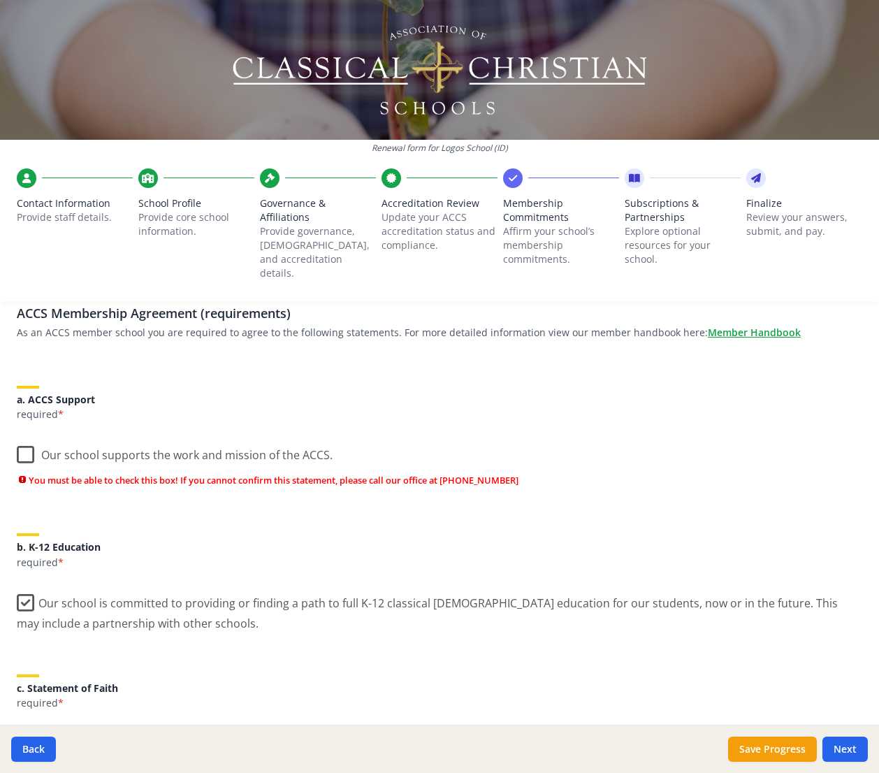
click at [29, 442] on label "Our school supports the work and mission of the ACCS." at bounding box center [175, 452] width 316 height 30
click at [0, 0] on input "Our school supports the work and mission of the ACCS." at bounding box center [0, 0] width 0 height 0
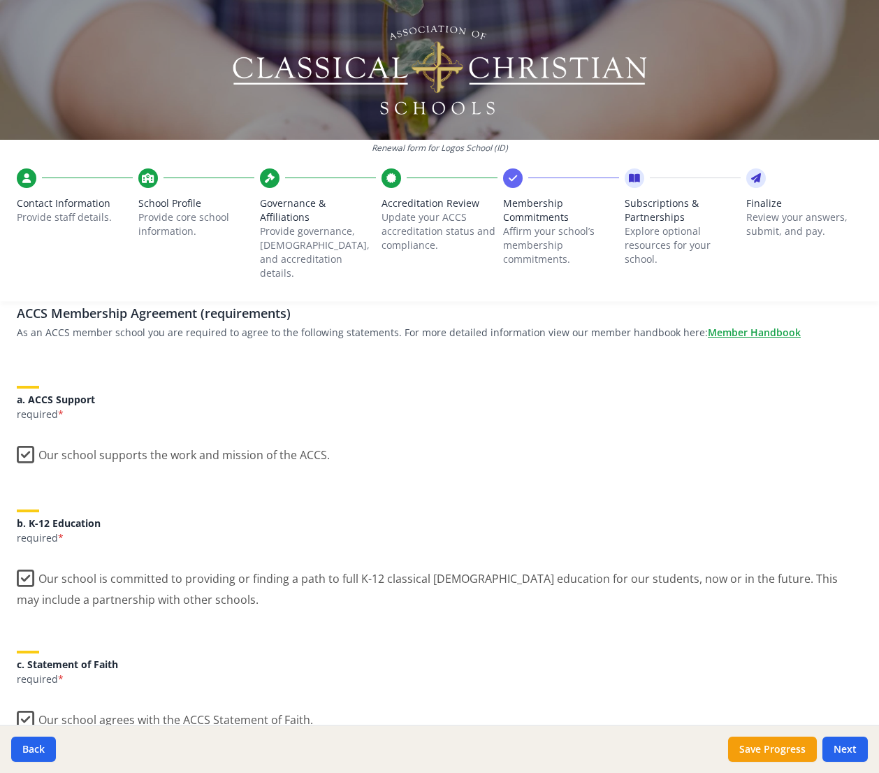
scroll to position [0, 0]
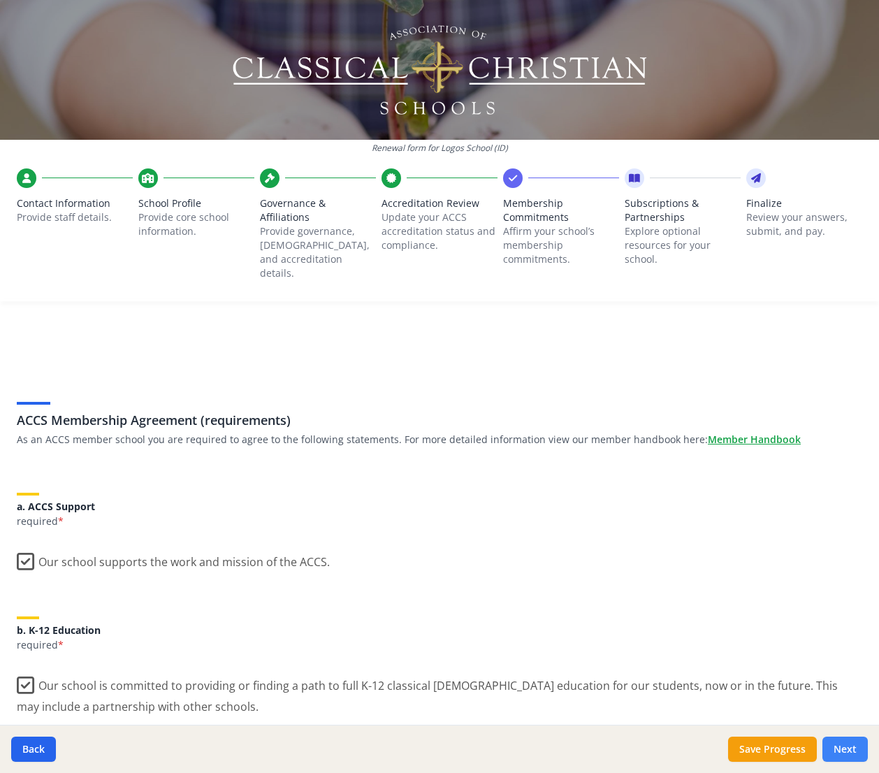
click at [843, 742] on button "Next" at bounding box center [845, 749] width 45 height 25
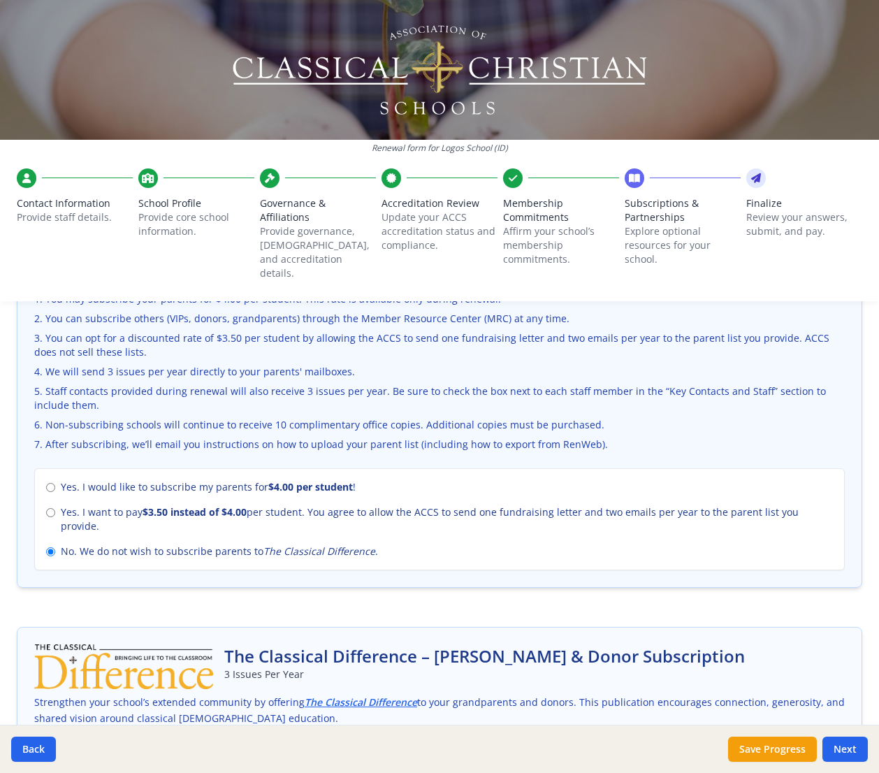
scroll to position [716, 0]
